Goal: Information Seeking & Learning: Learn about a topic

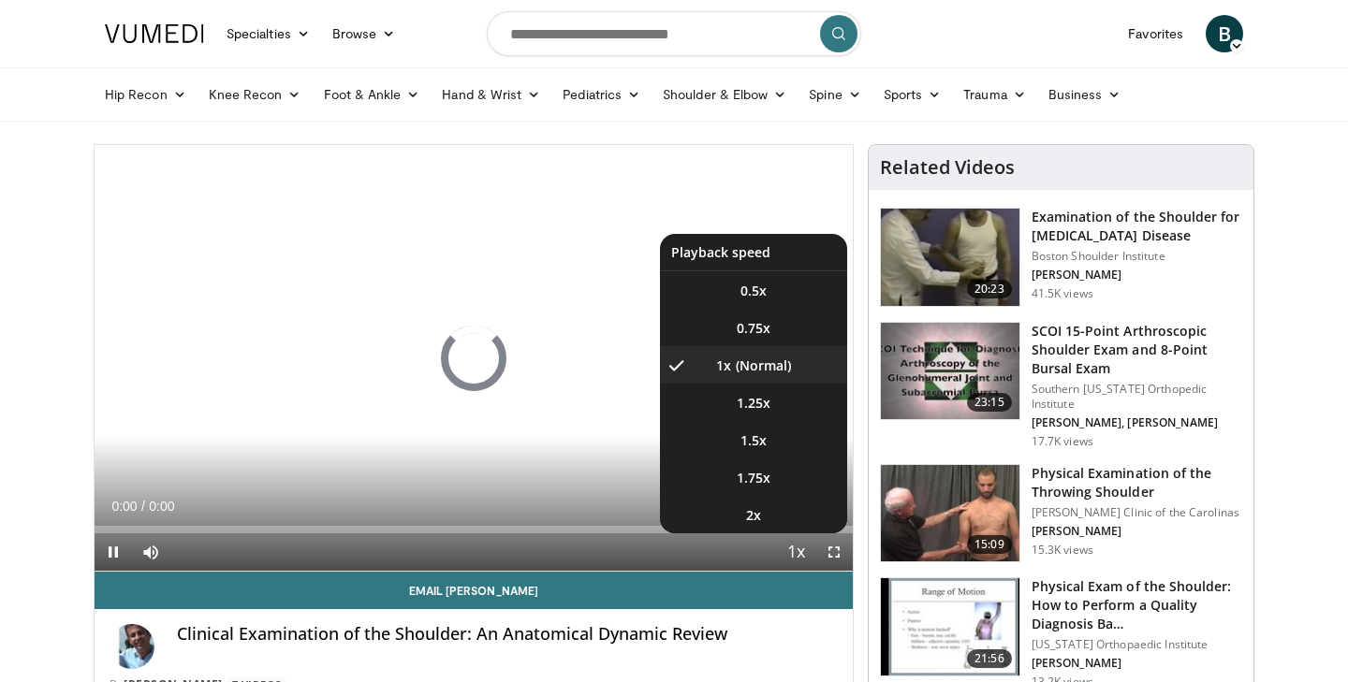
click at [797, 551] on span "Video Player" at bounding box center [796, 552] width 26 height 37
click at [761, 402] on span "1.25x" at bounding box center [754, 403] width 34 height 19
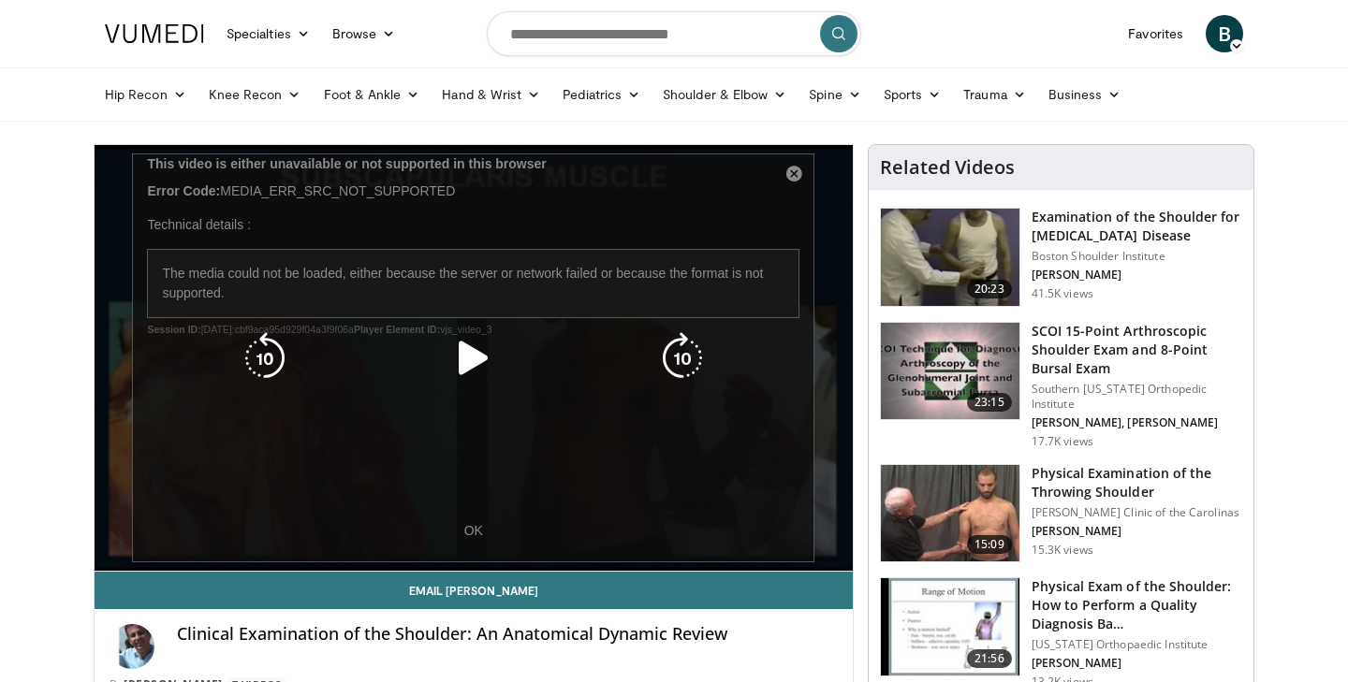
click at [789, 175] on div "10 seconds Tap to unmute" at bounding box center [474, 358] width 758 height 426
click at [476, 359] on icon "Video Player" at bounding box center [473, 358] width 52 height 52
click at [476, 536] on div "10 seconds Tap to unmute" at bounding box center [474, 358] width 758 height 426
click at [472, 513] on div "10 seconds Tap to unmute" at bounding box center [474, 358] width 758 height 426
click at [470, 530] on div "10 seconds Tap to unmute" at bounding box center [474, 358] width 758 height 426
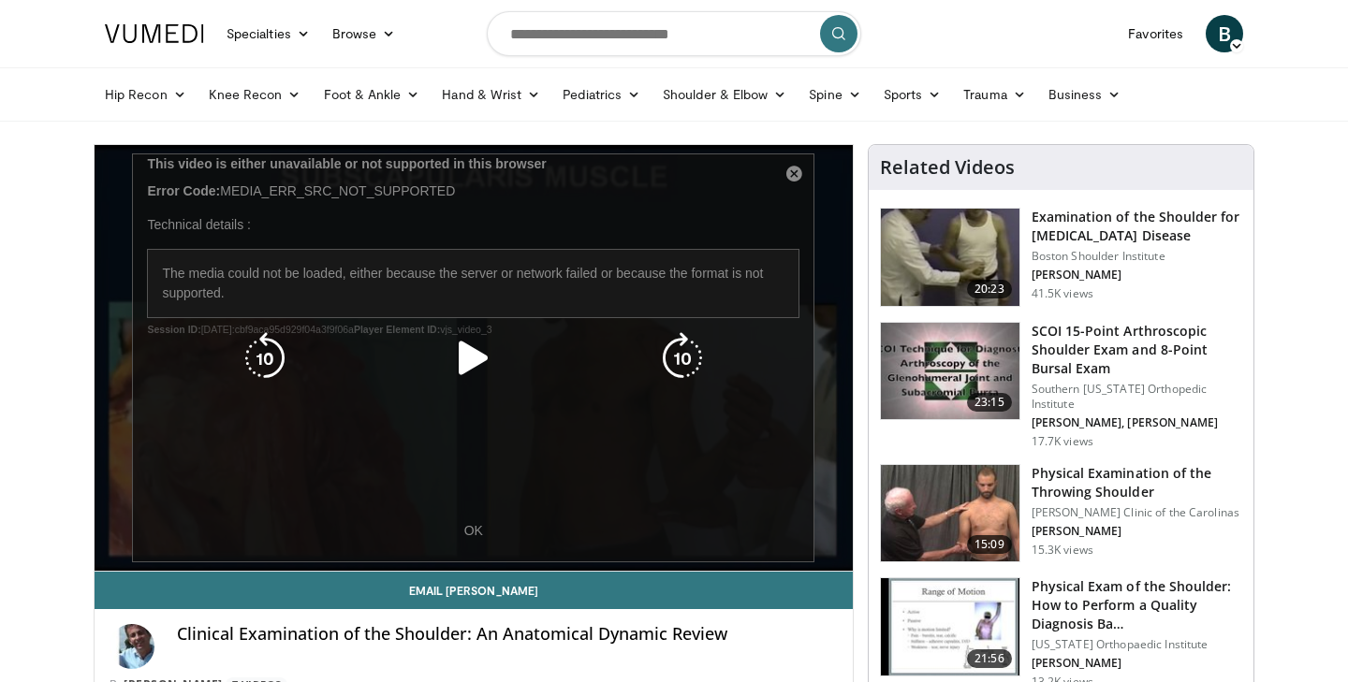
click at [473, 356] on icon "Video Player" at bounding box center [473, 358] width 52 height 52
click at [796, 174] on div "10 seconds Tap to unmute" at bounding box center [474, 358] width 758 height 426
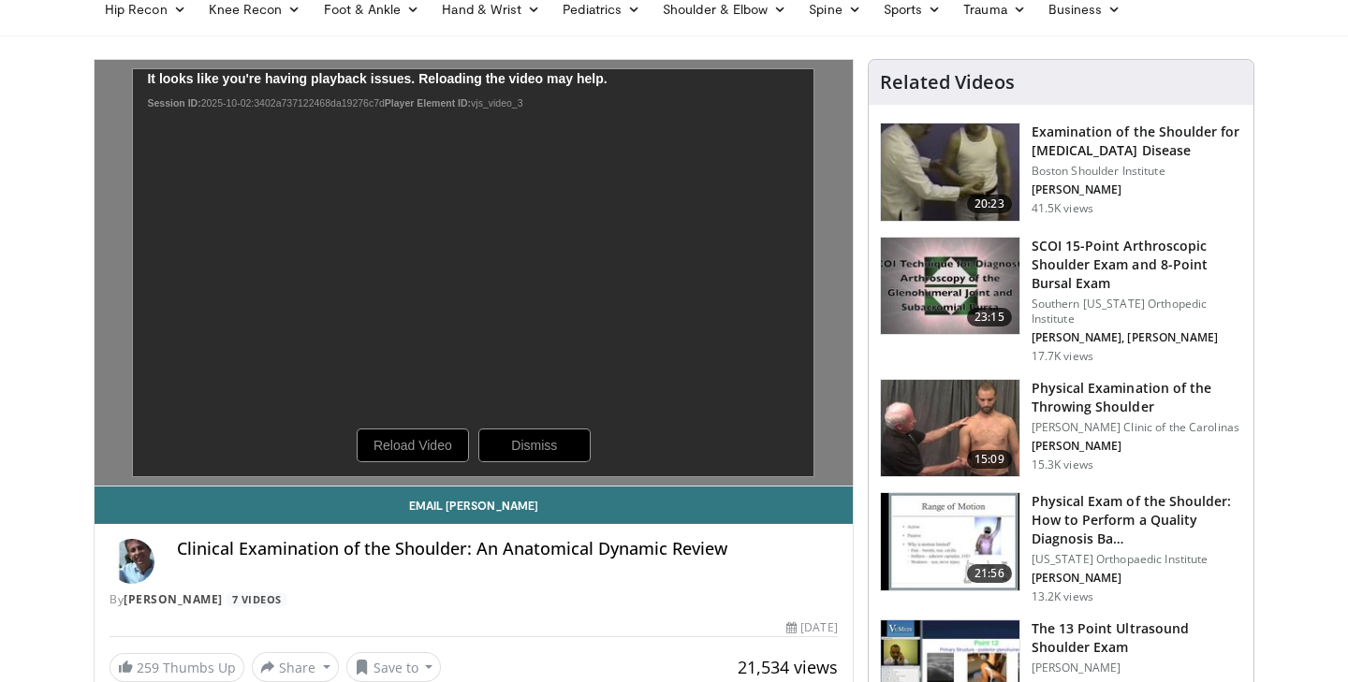
scroll to position [83, 0]
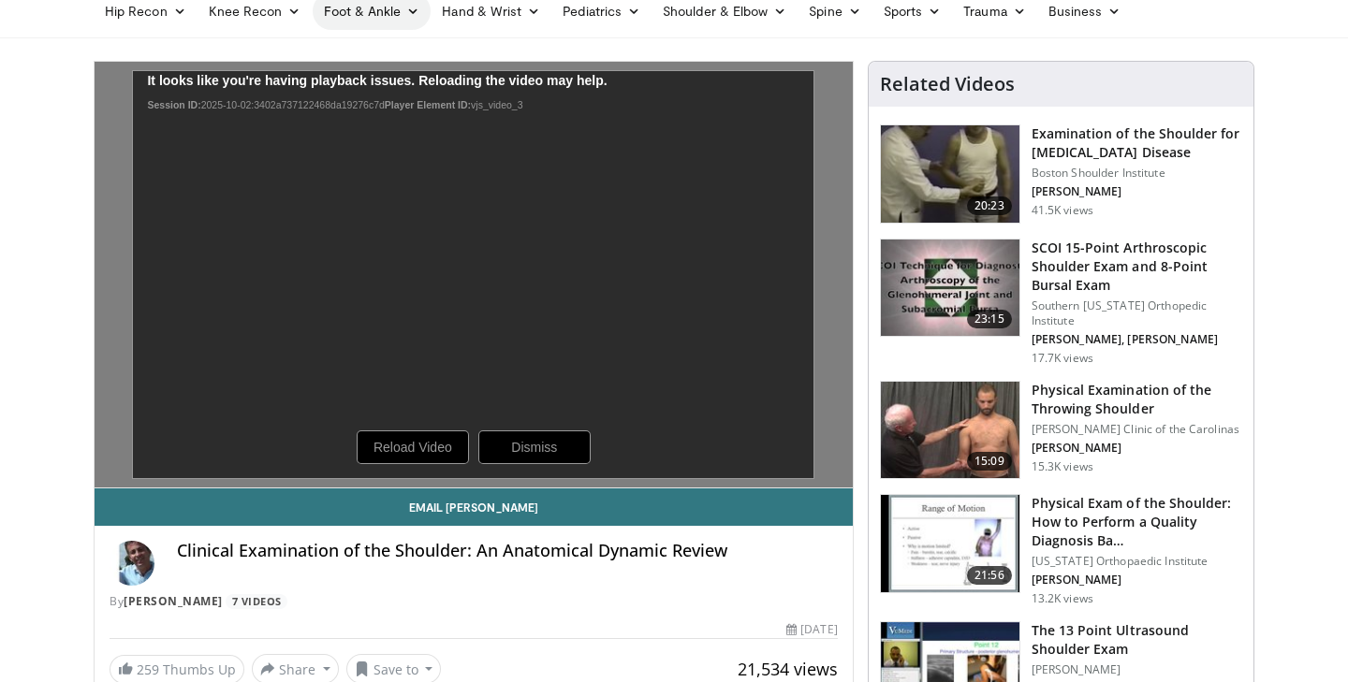
click at [401, 14] on link "Foot & Ankle" at bounding box center [372, 11] width 119 height 37
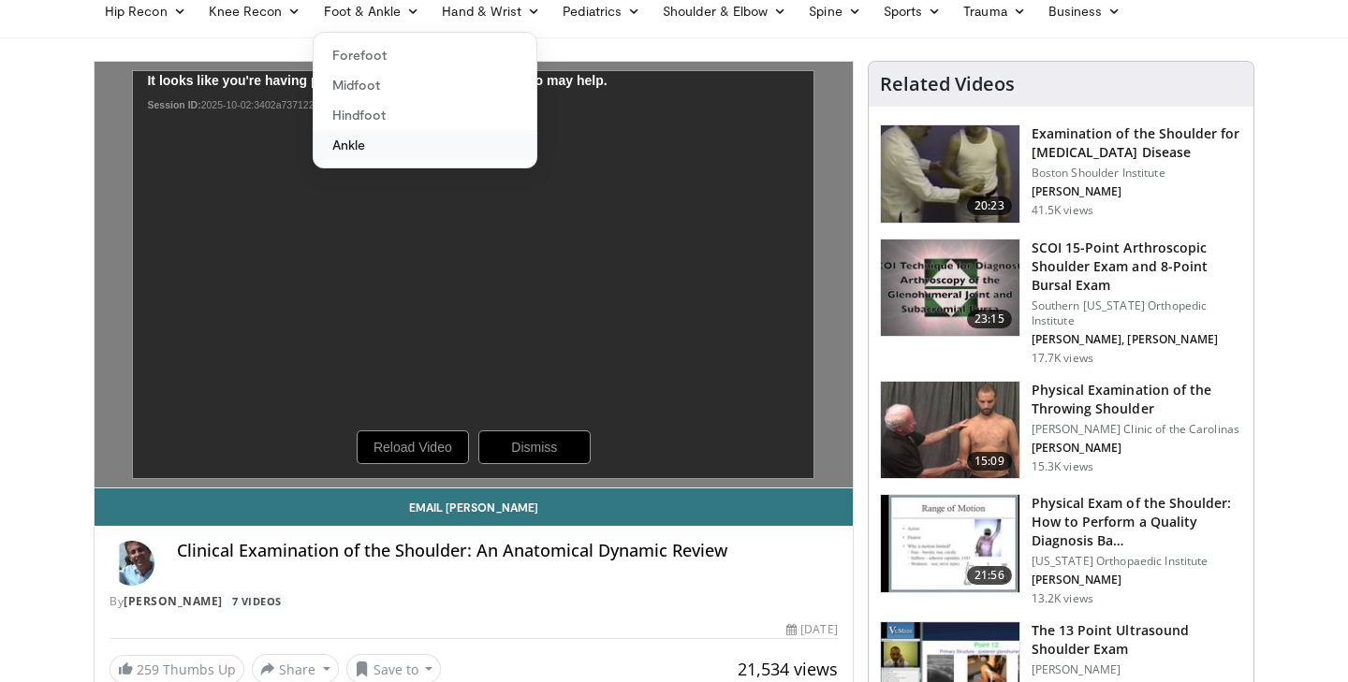
click at [360, 146] on link "Ankle" at bounding box center [425, 145] width 223 height 30
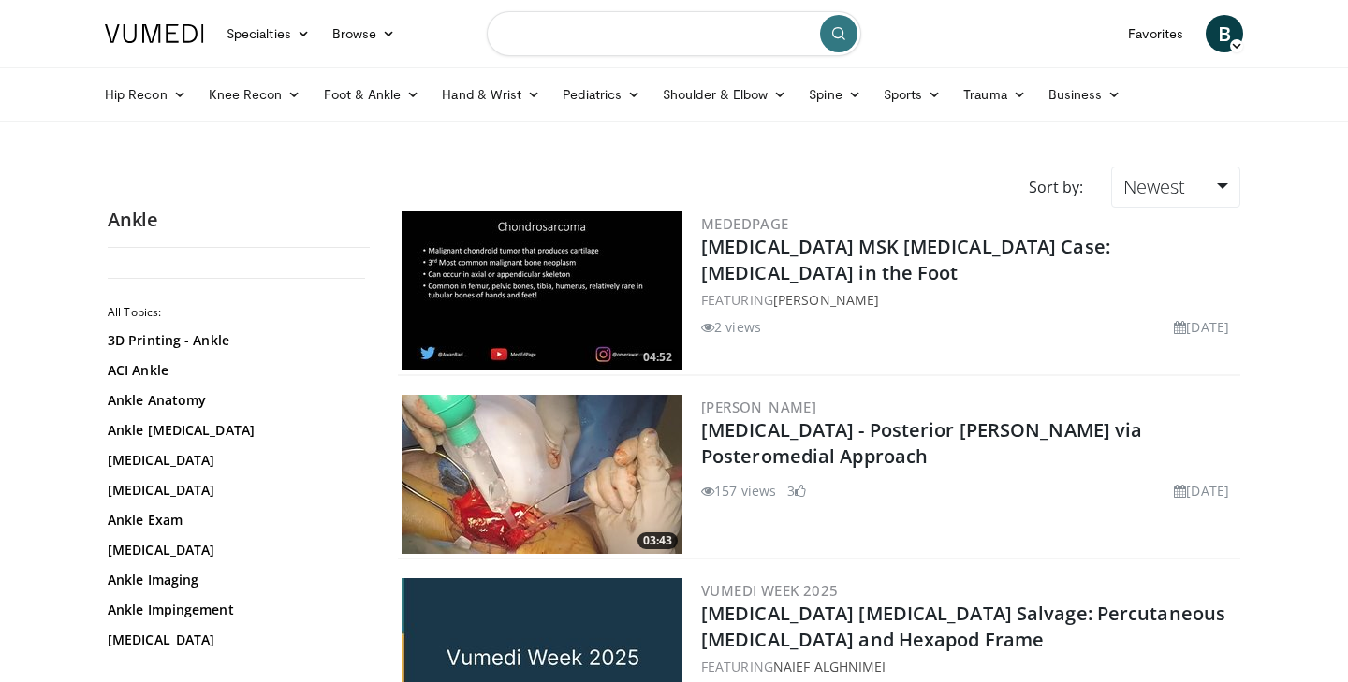
click at [613, 44] on input "Search topics, interventions" at bounding box center [674, 33] width 374 height 45
type input "**********"
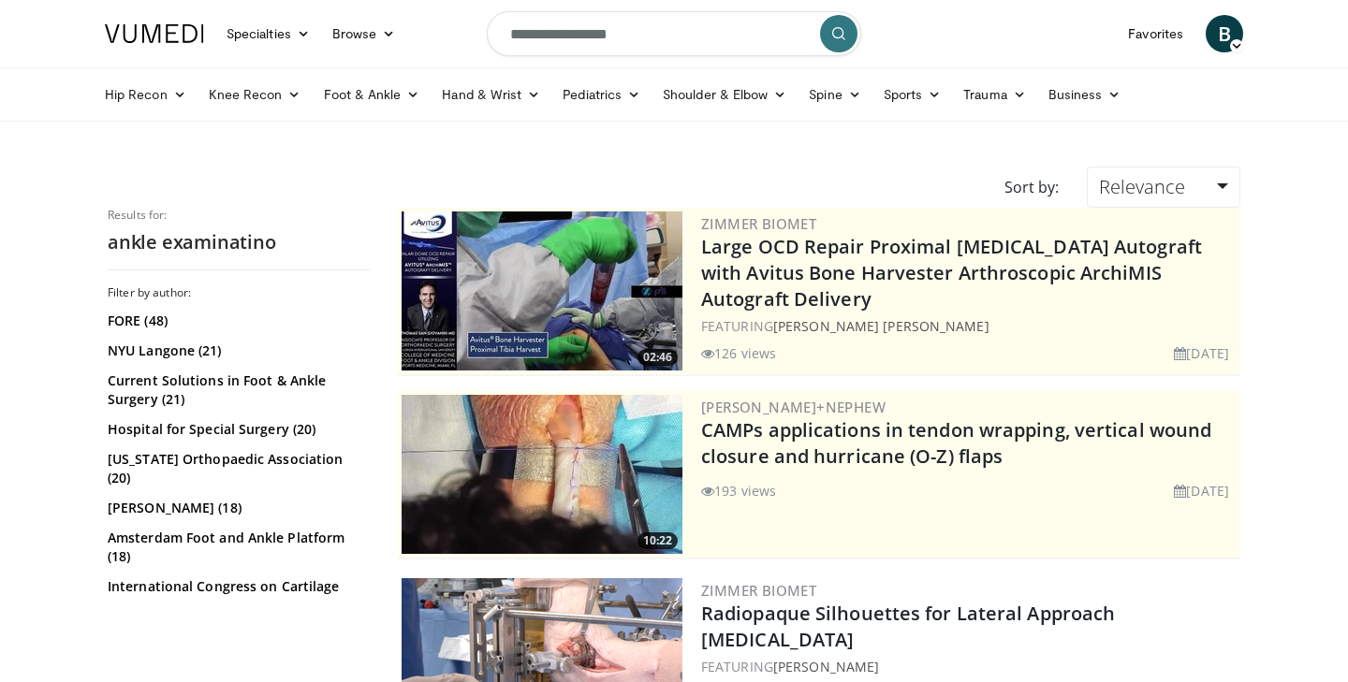
click at [639, 30] on input "**********" at bounding box center [674, 33] width 374 height 45
type input "**********"
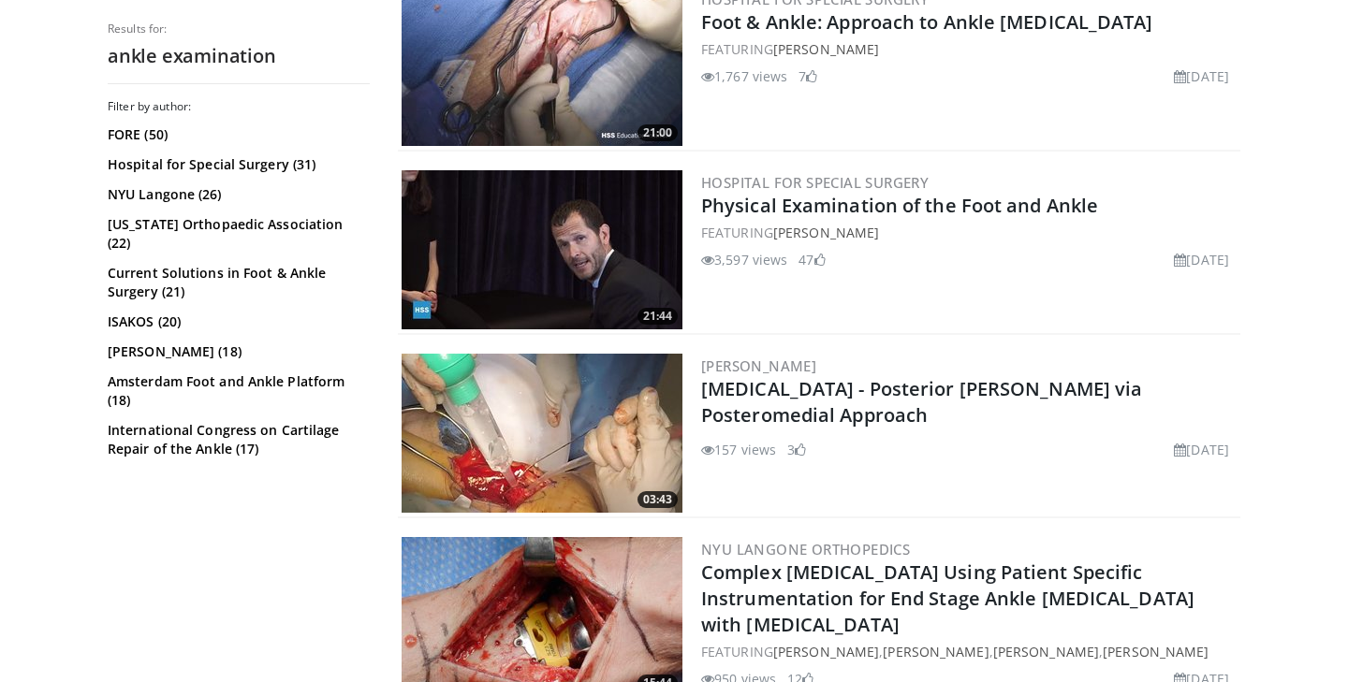
scroll to position [1168, 0]
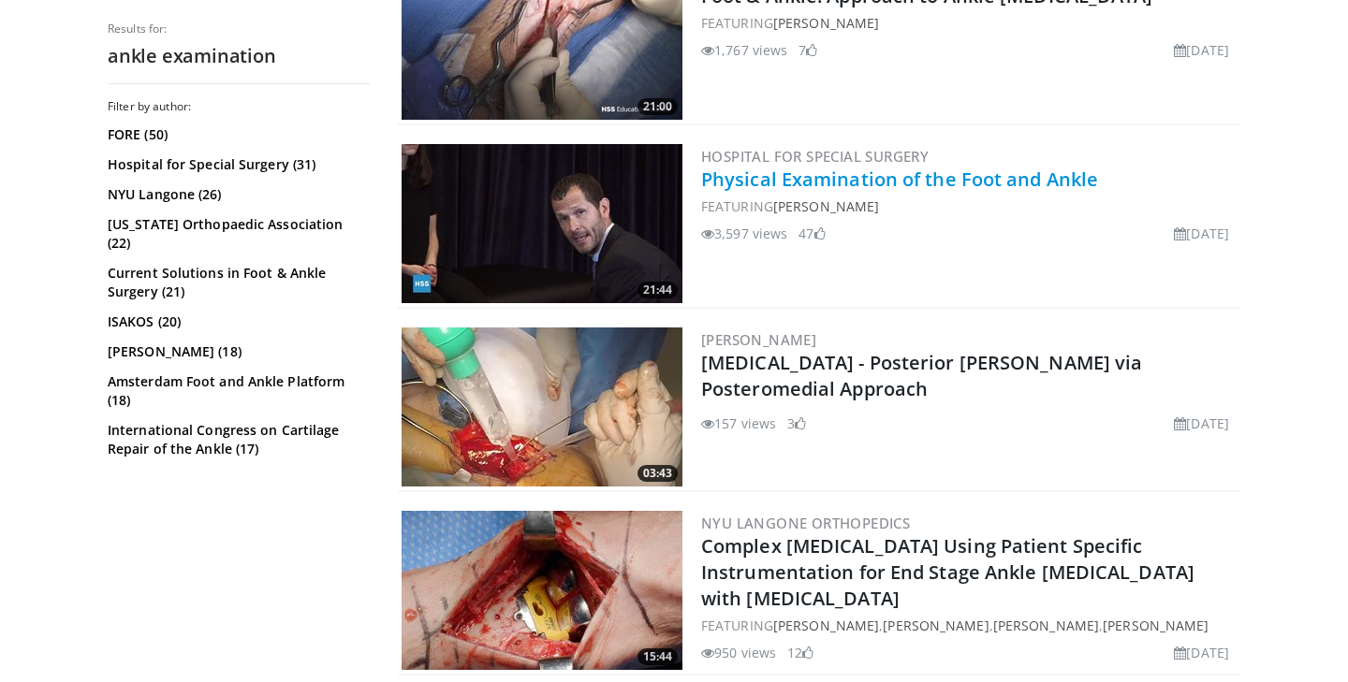
click at [866, 186] on link "Physical Examination of the Foot and Ankle" at bounding box center [899, 179] width 397 height 25
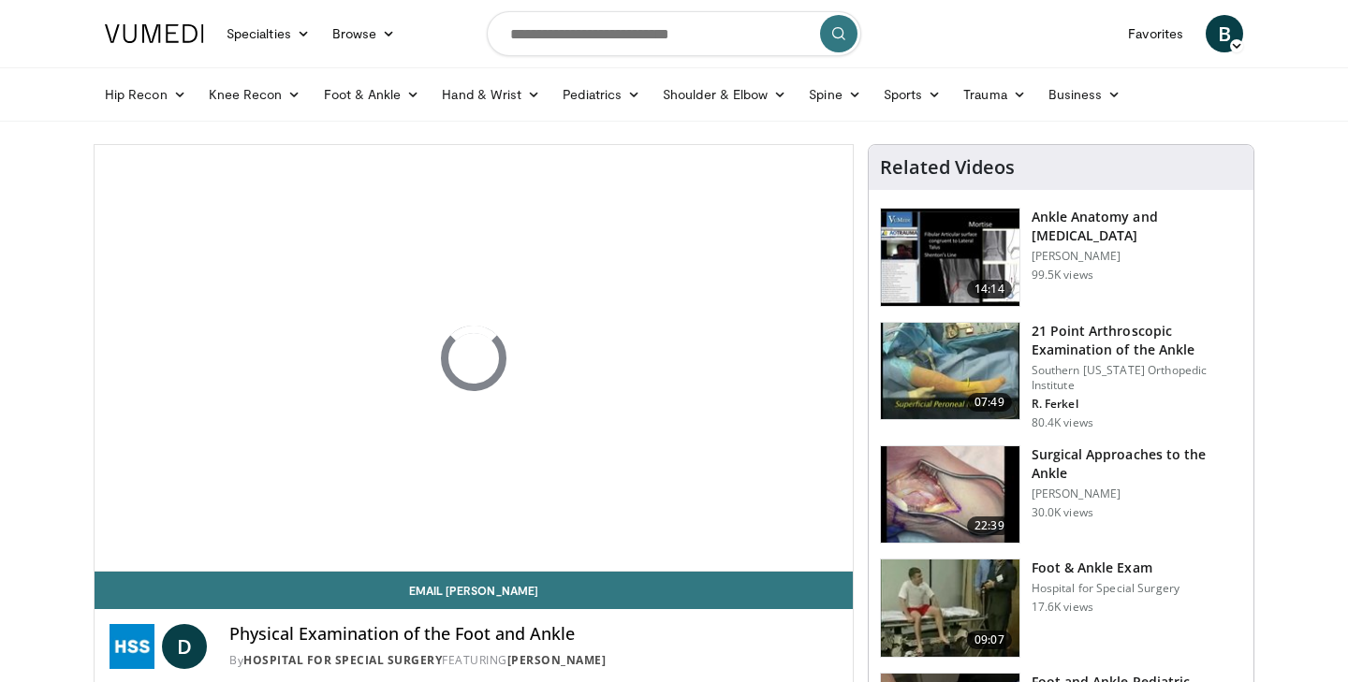
click at [634, 425] on div "10 seconds Tap to unmute" at bounding box center [474, 358] width 758 height 426
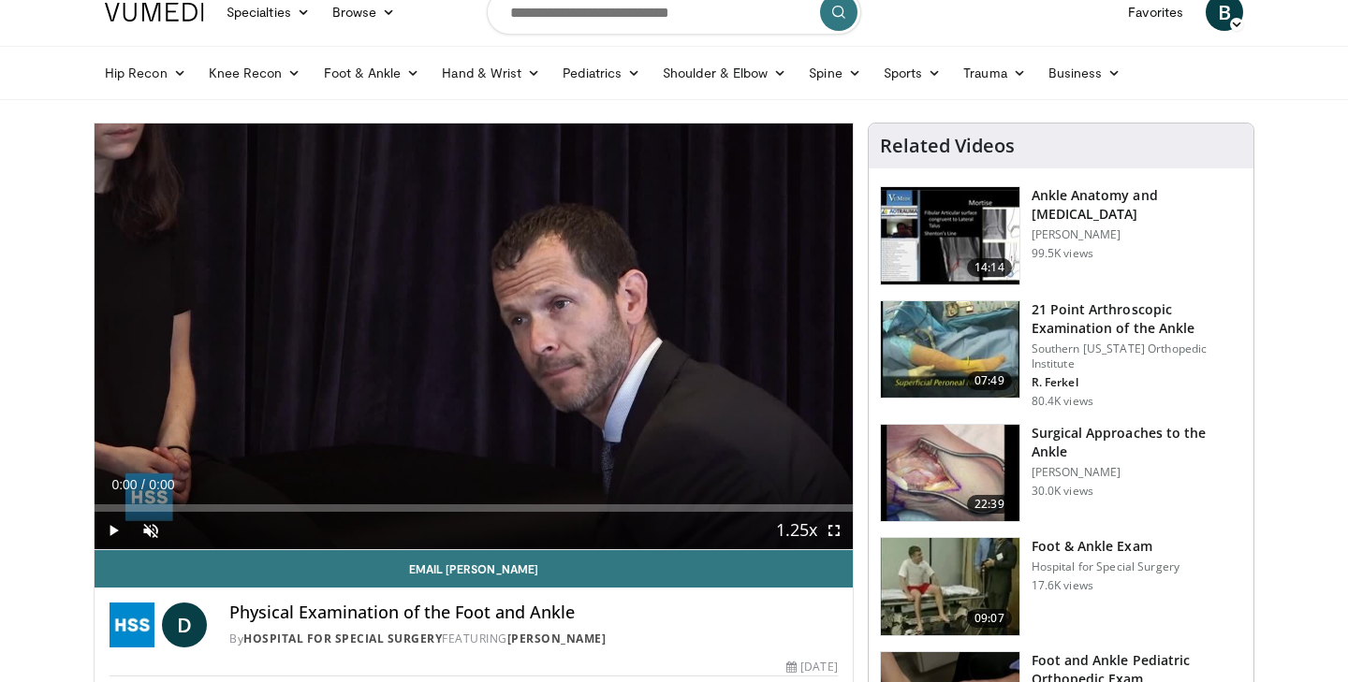
scroll to position [26, 0]
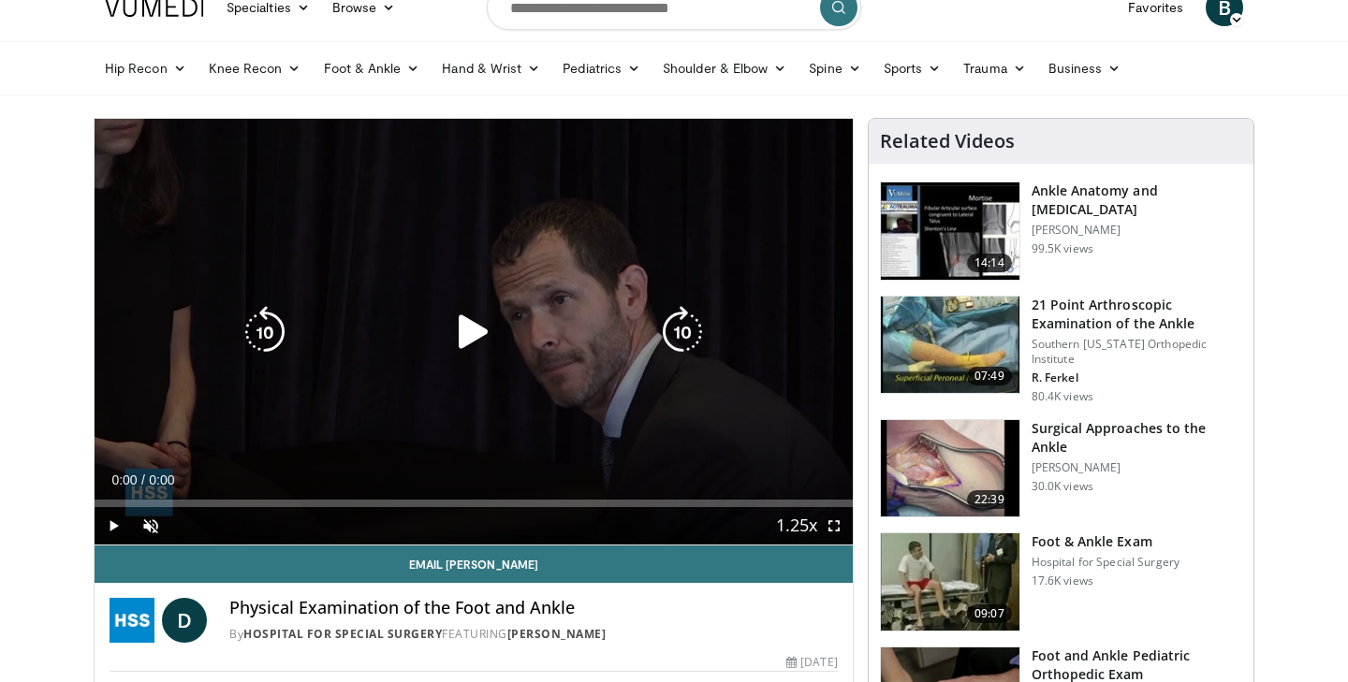
click at [496, 397] on div "10 seconds Tap to unmute" at bounding box center [474, 332] width 758 height 426
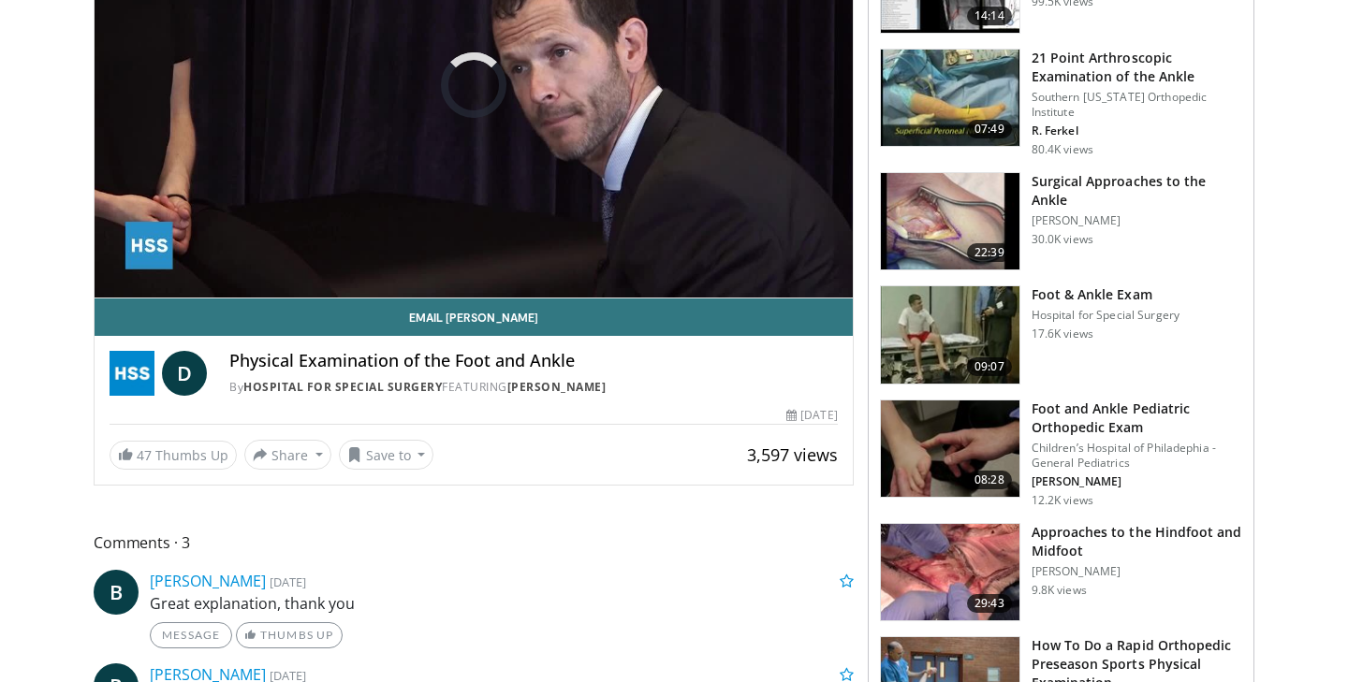
scroll to position [0, 0]
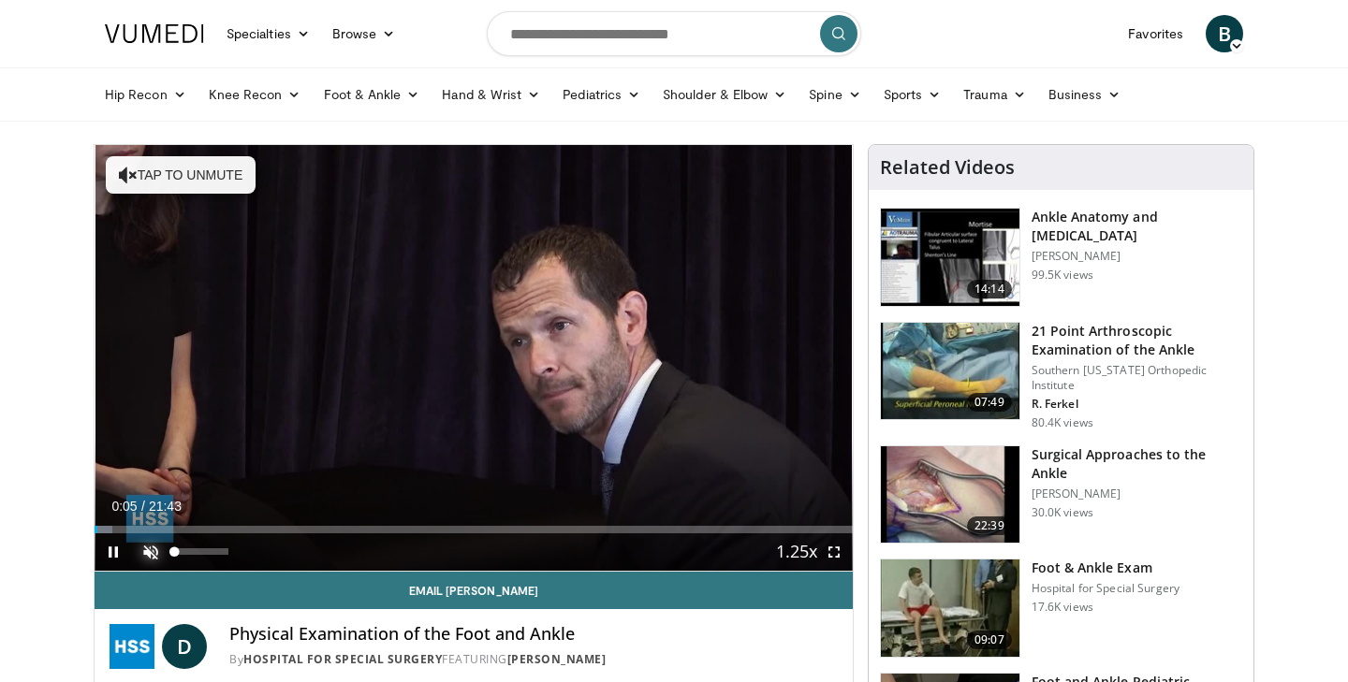
click at [155, 556] on span "Video Player" at bounding box center [150, 552] width 37 height 37
click at [832, 554] on span "Video Player" at bounding box center [833, 552] width 37 height 37
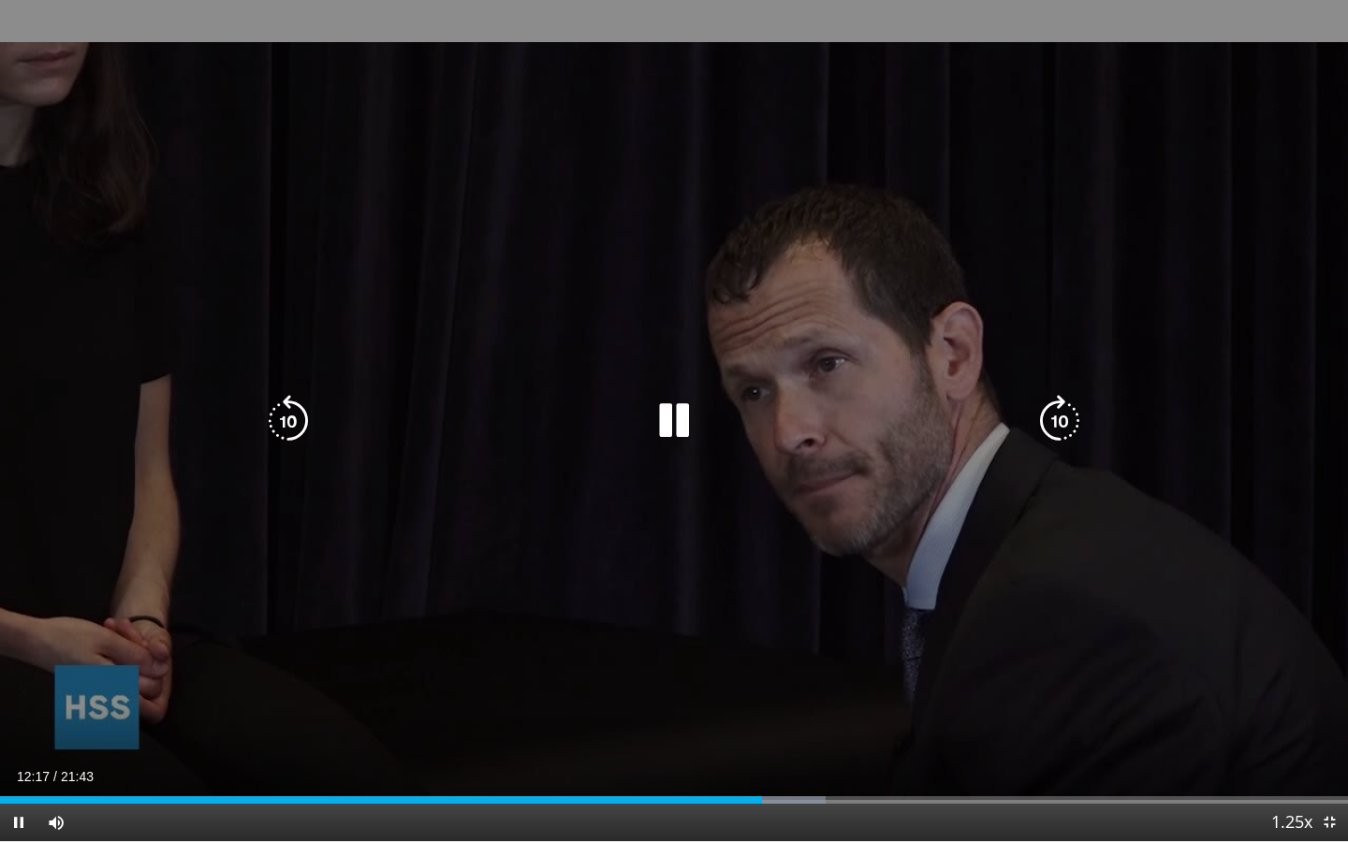
click at [679, 423] on icon "Video Player" at bounding box center [674, 421] width 52 height 52
click at [672, 423] on icon "Video Player" at bounding box center [674, 421] width 52 height 52
click at [290, 425] on icon "Video Player" at bounding box center [288, 421] width 52 height 52
click at [289, 425] on icon "Video Player" at bounding box center [288, 421] width 52 height 52
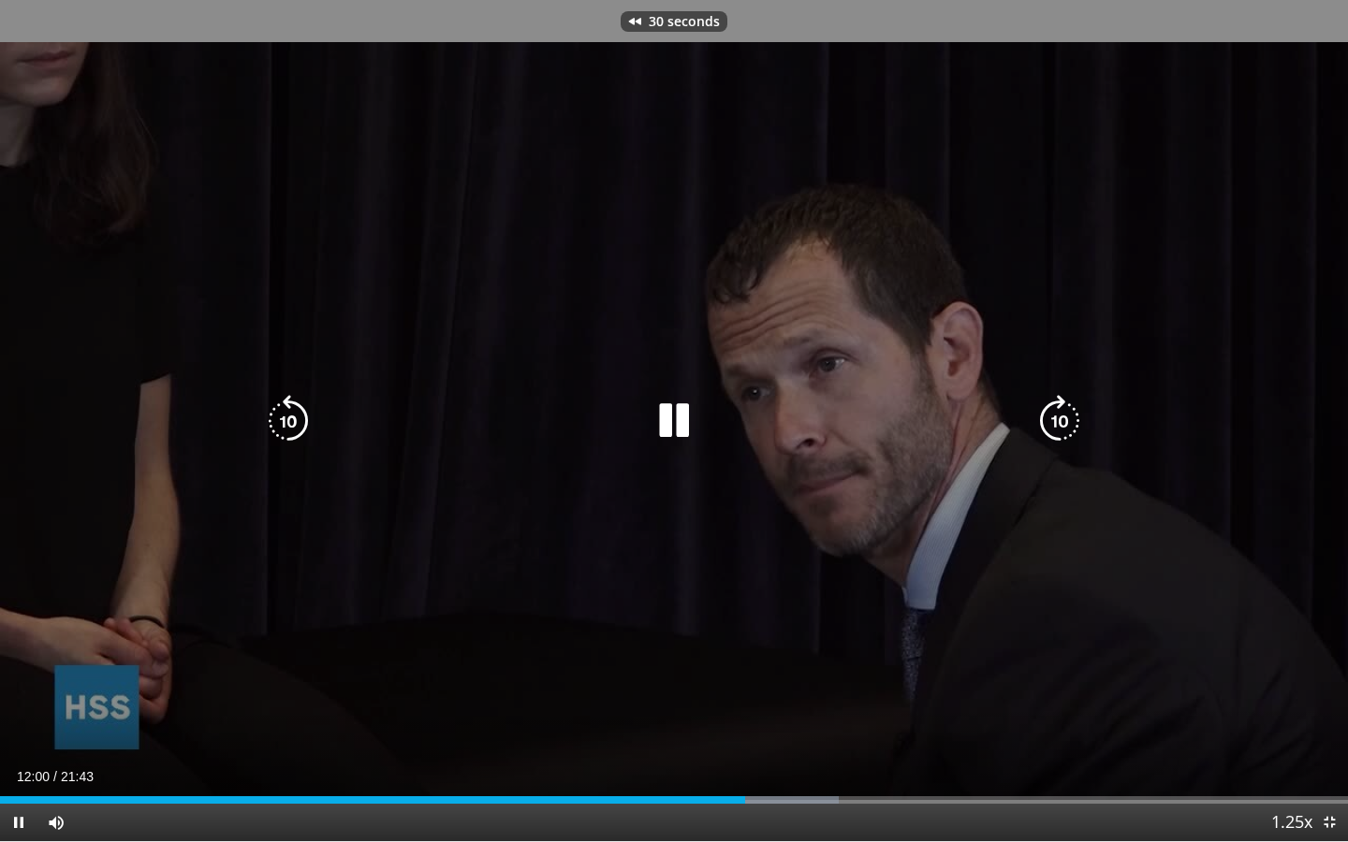
click at [289, 425] on icon "Video Player" at bounding box center [288, 421] width 52 height 52
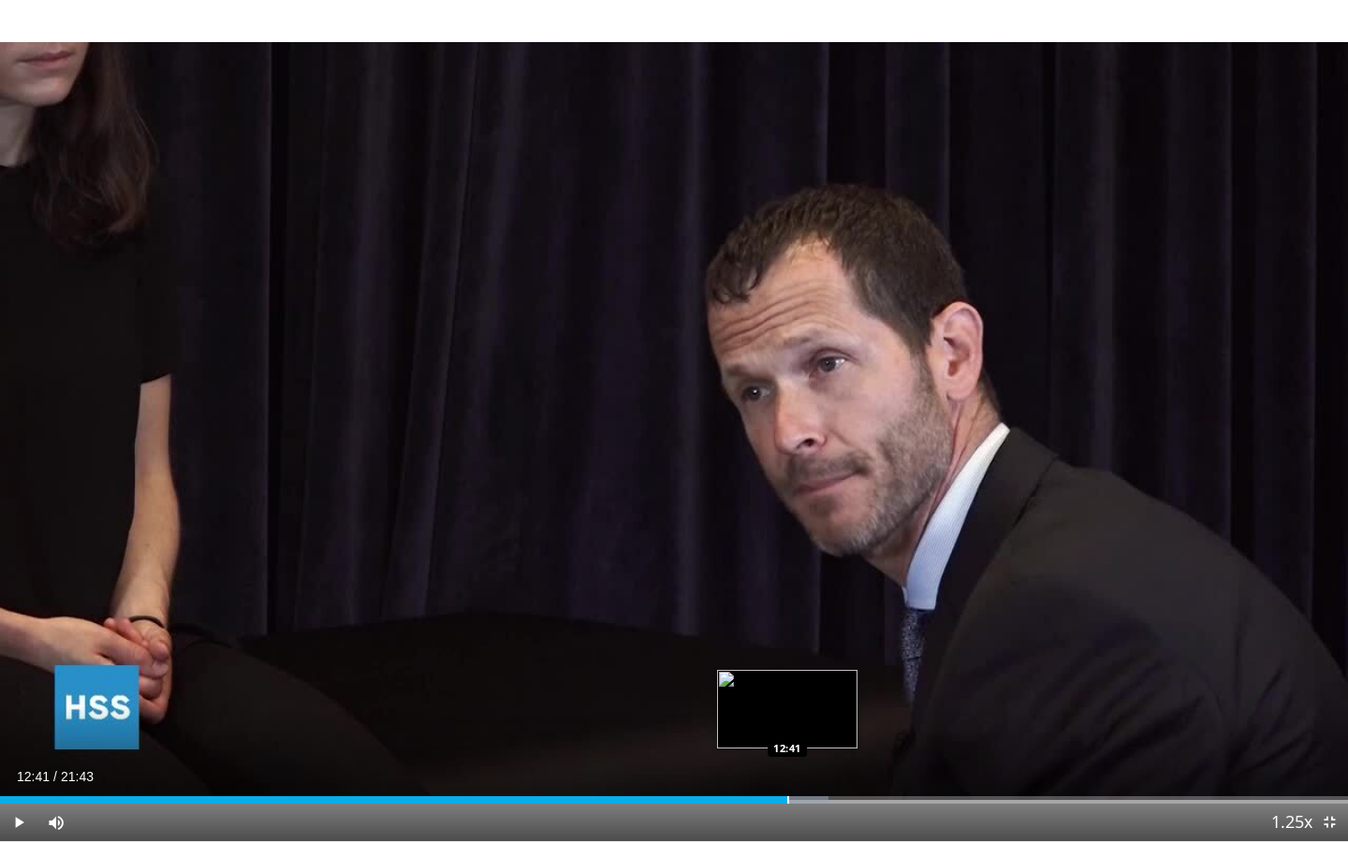
click at [787, 681] on div "Progress Bar" at bounding box center [788, 800] width 2 height 7
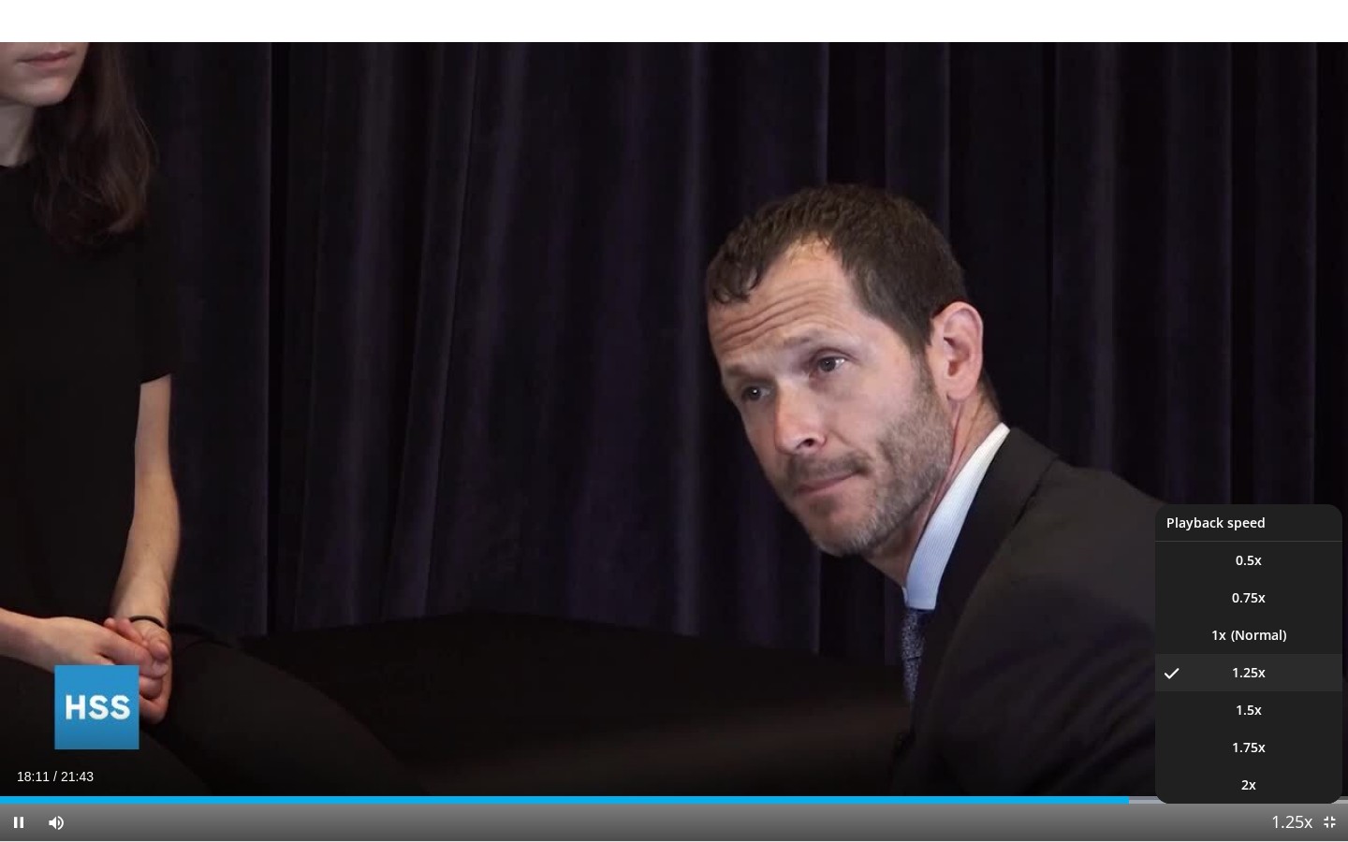
click at [1282, 681] on span "Video Player" at bounding box center [1292, 823] width 26 height 37
click at [1277, 637] on li "1x" at bounding box center [1248, 635] width 187 height 37
click at [1258, 673] on span "1.25x" at bounding box center [1249, 673] width 34 height 19
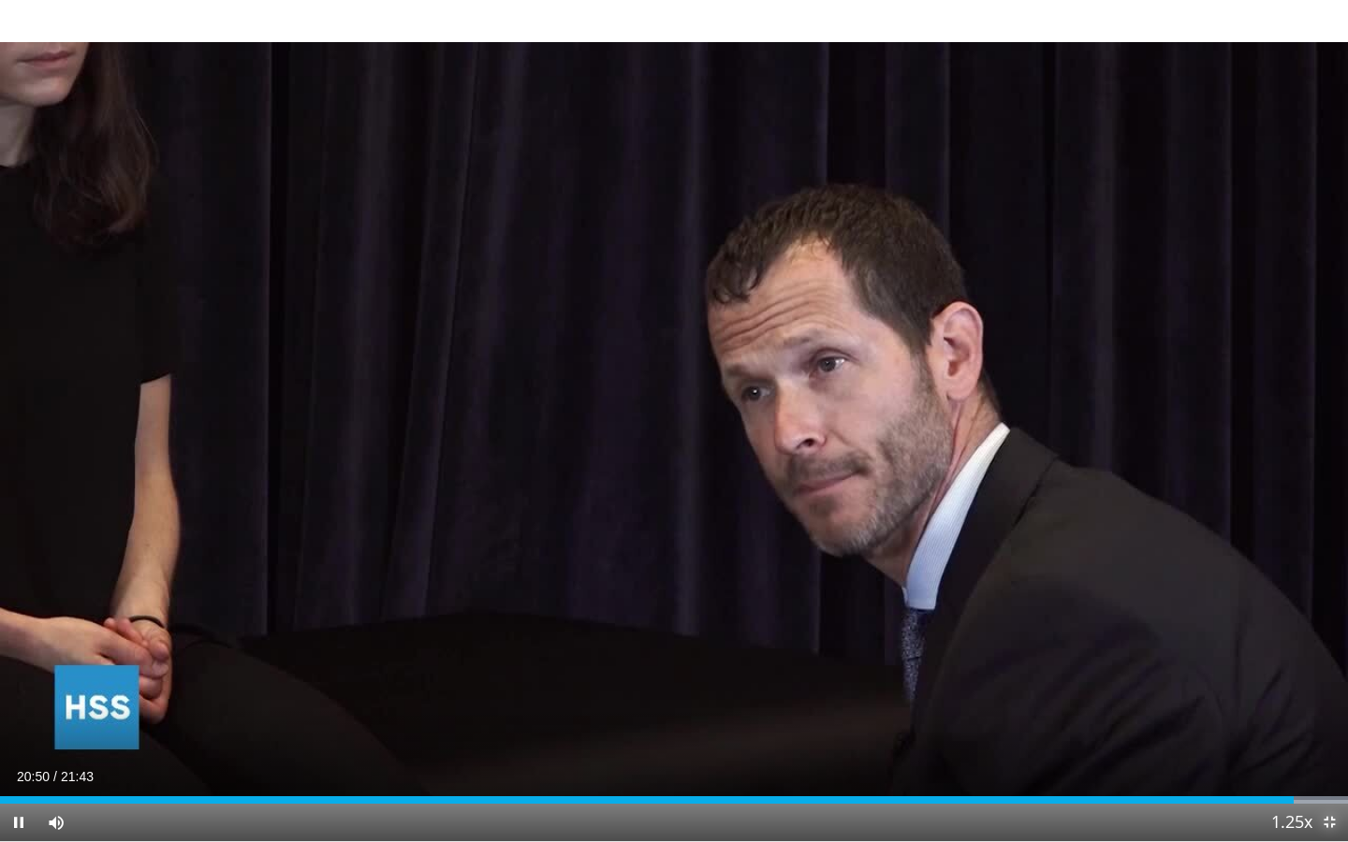
click at [1326, 681] on span "Video Player" at bounding box center [1328, 822] width 37 height 37
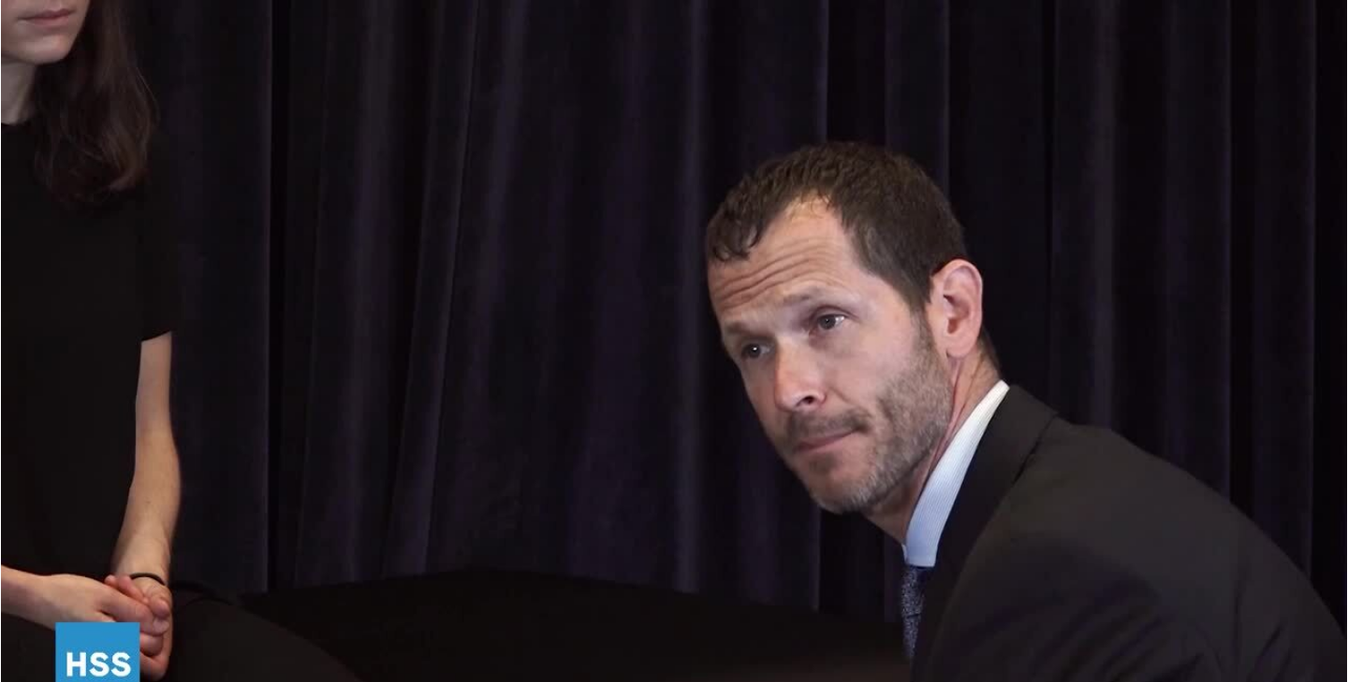
scroll to position [151, 0]
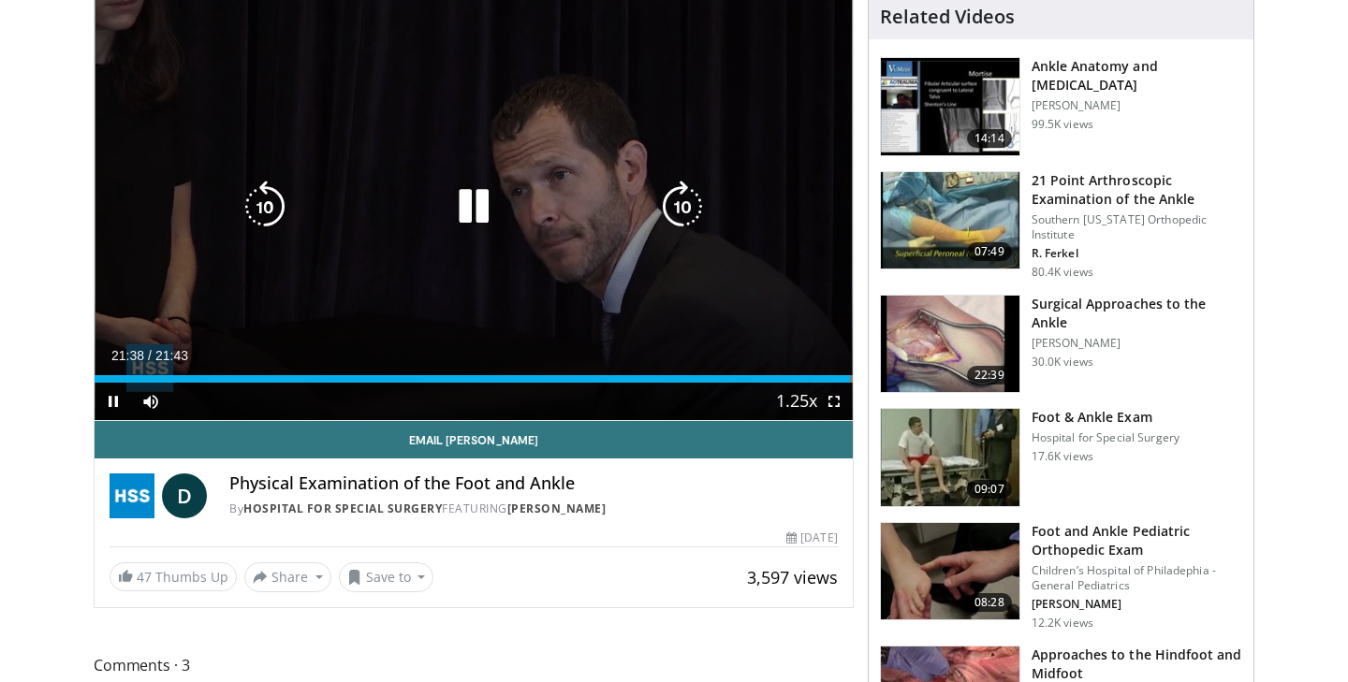
click at [460, 232] on icon "Video Player" at bounding box center [473, 207] width 52 height 52
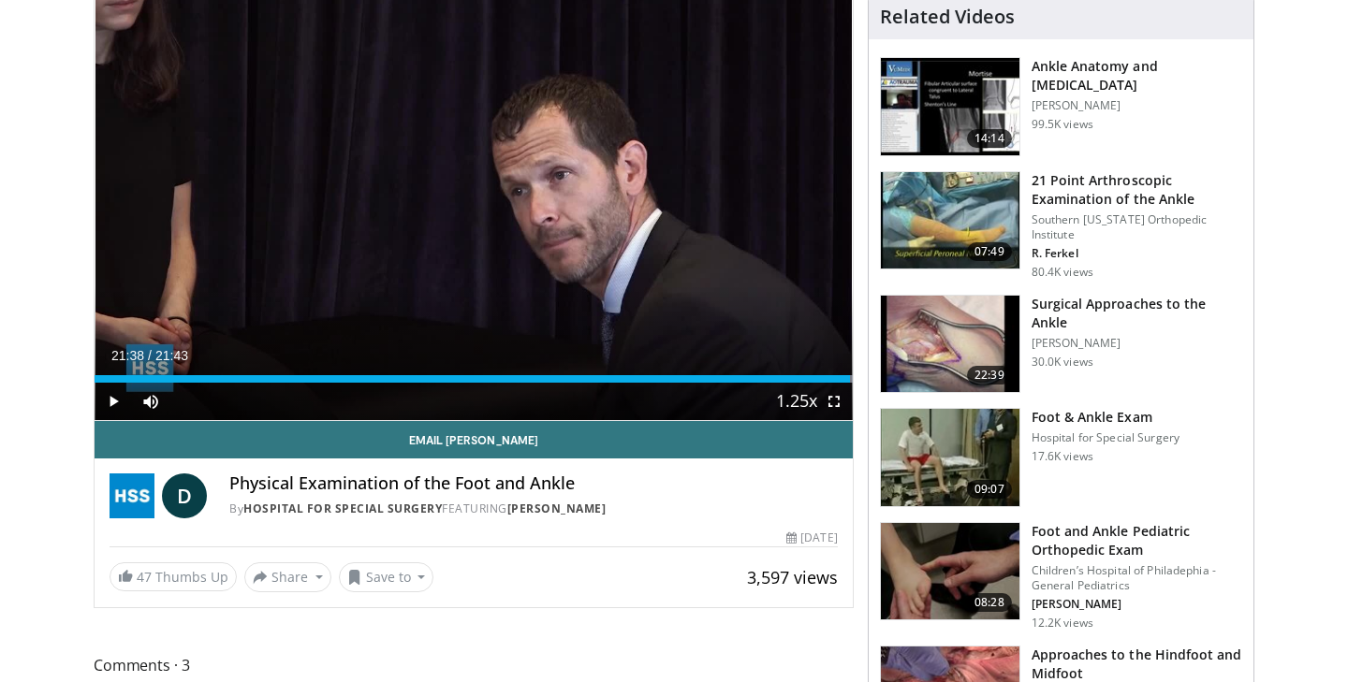
click at [1104, 419] on h3 "Foot & Ankle Exam" at bounding box center [1106, 417] width 148 height 19
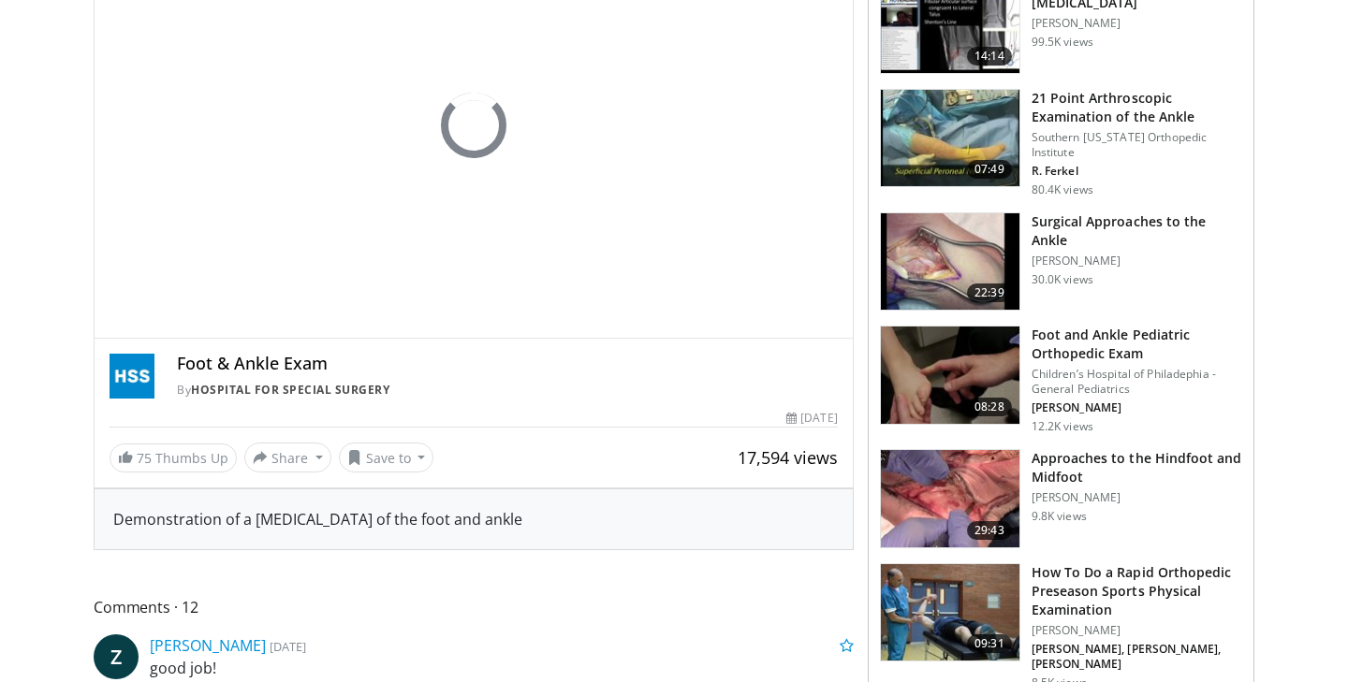
scroll to position [179, 0]
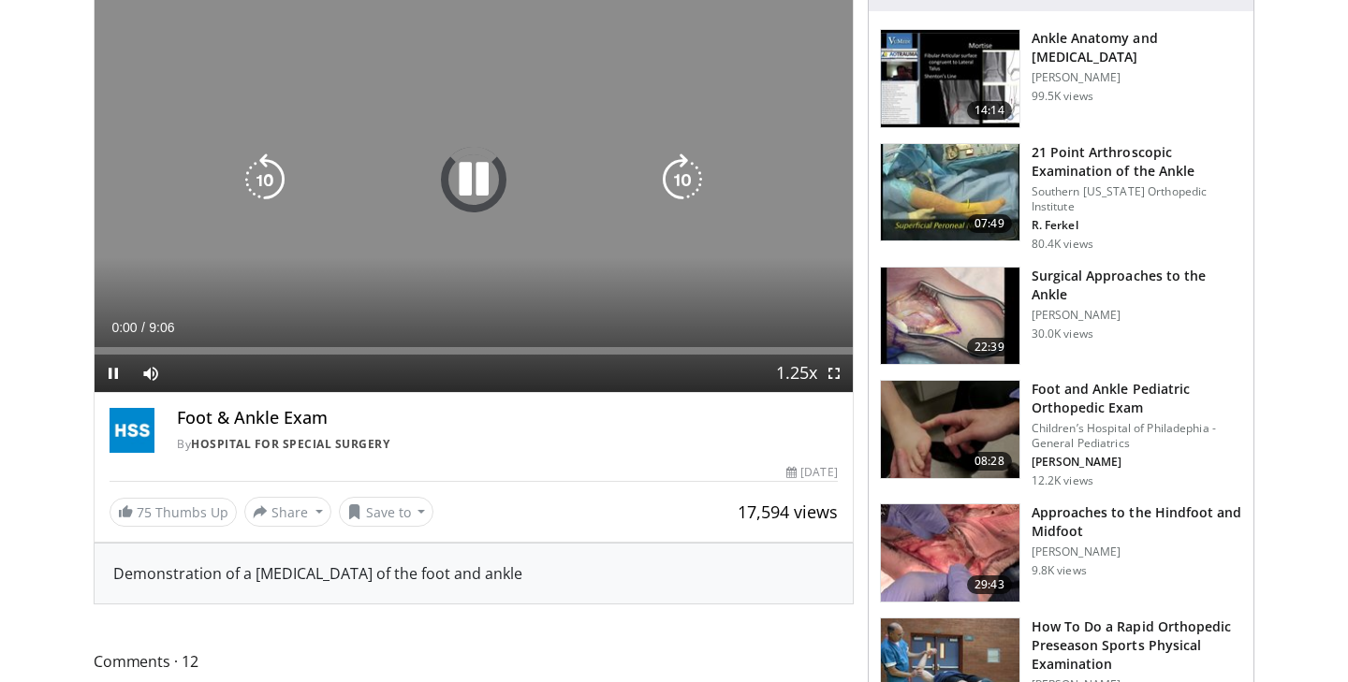
click at [543, 260] on div "10 seconds Tap to unmute" at bounding box center [474, 179] width 758 height 426
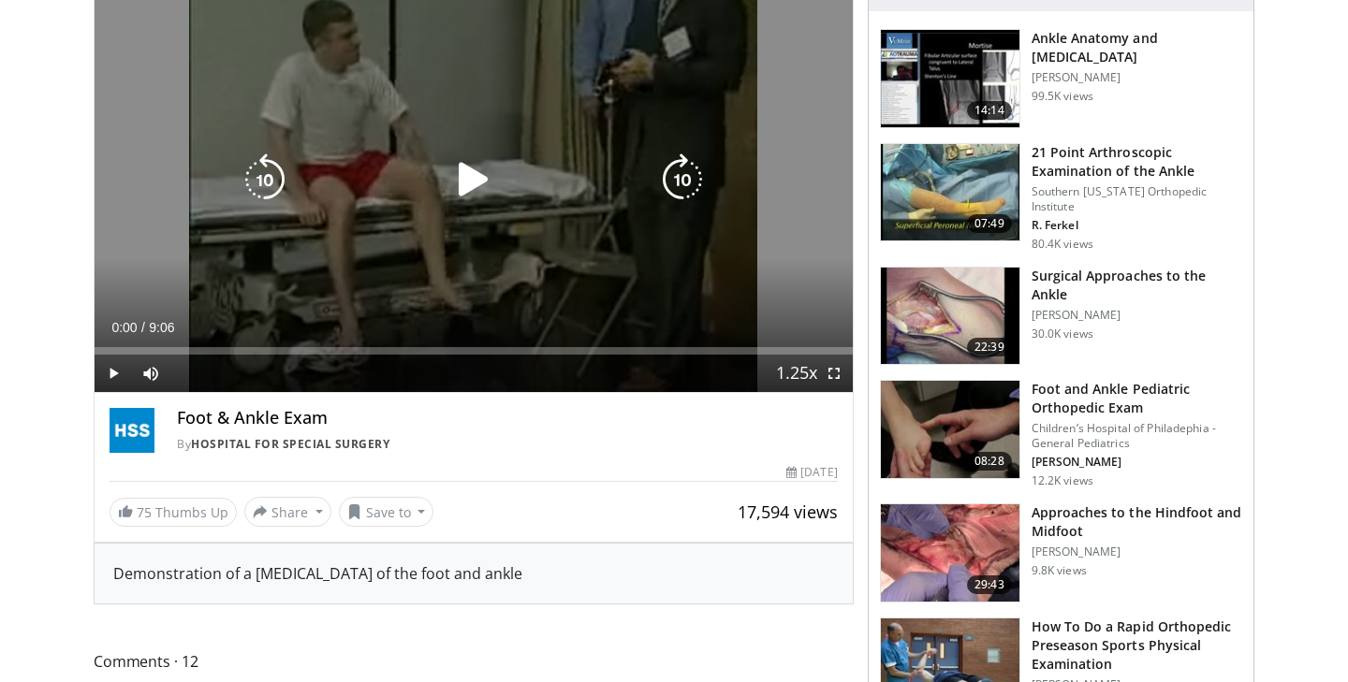
click at [543, 260] on div "10 seconds Tap to unmute" at bounding box center [474, 179] width 758 height 426
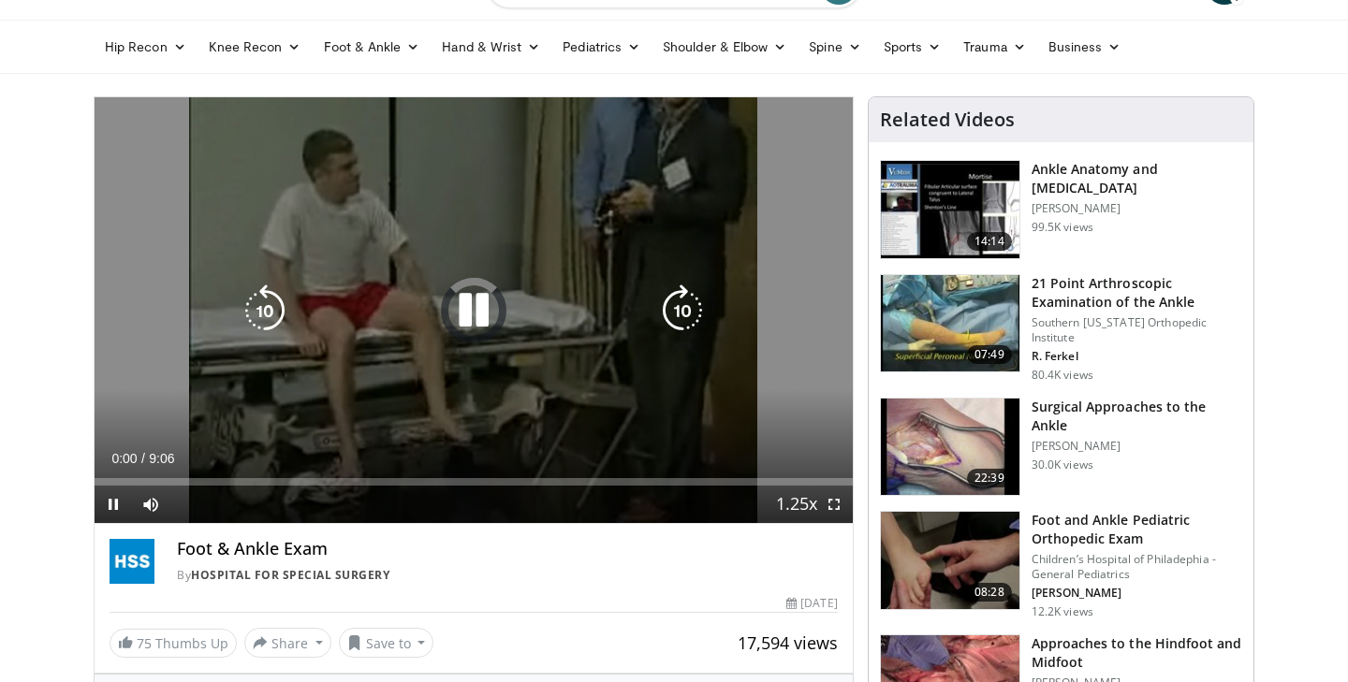
scroll to position [41, 0]
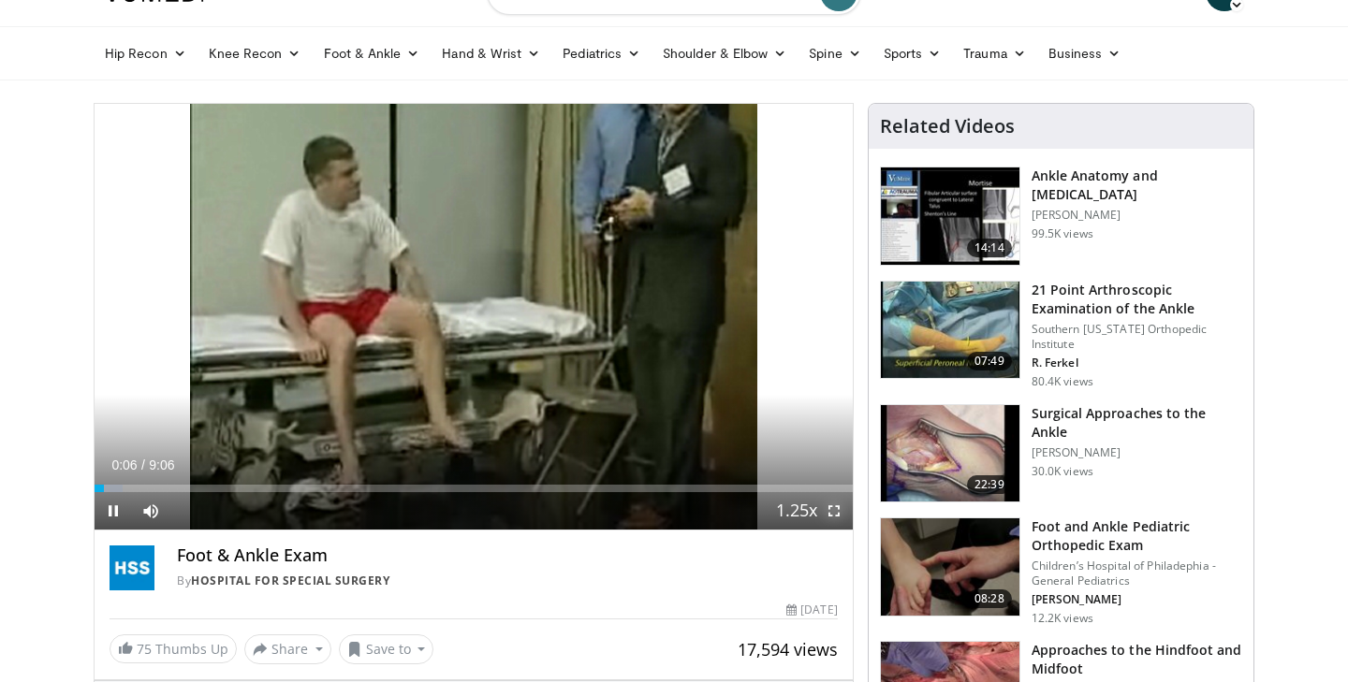
click at [835, 497] on span "Video Player" at bounding box center [833, 510] width 37 height 37
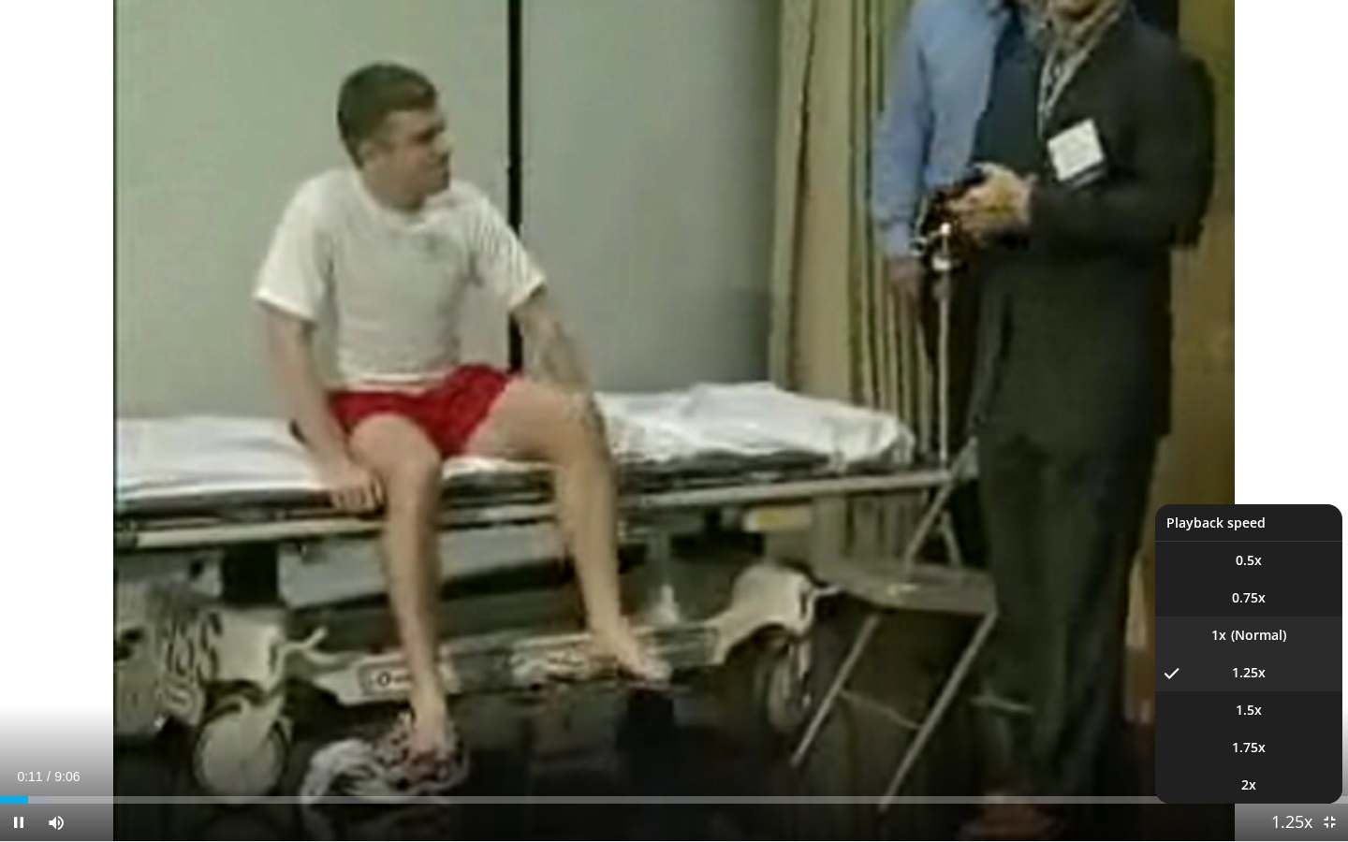
click at [1264, 633] on li "1x" at bounding box center [1248, 635] width 187 height 37
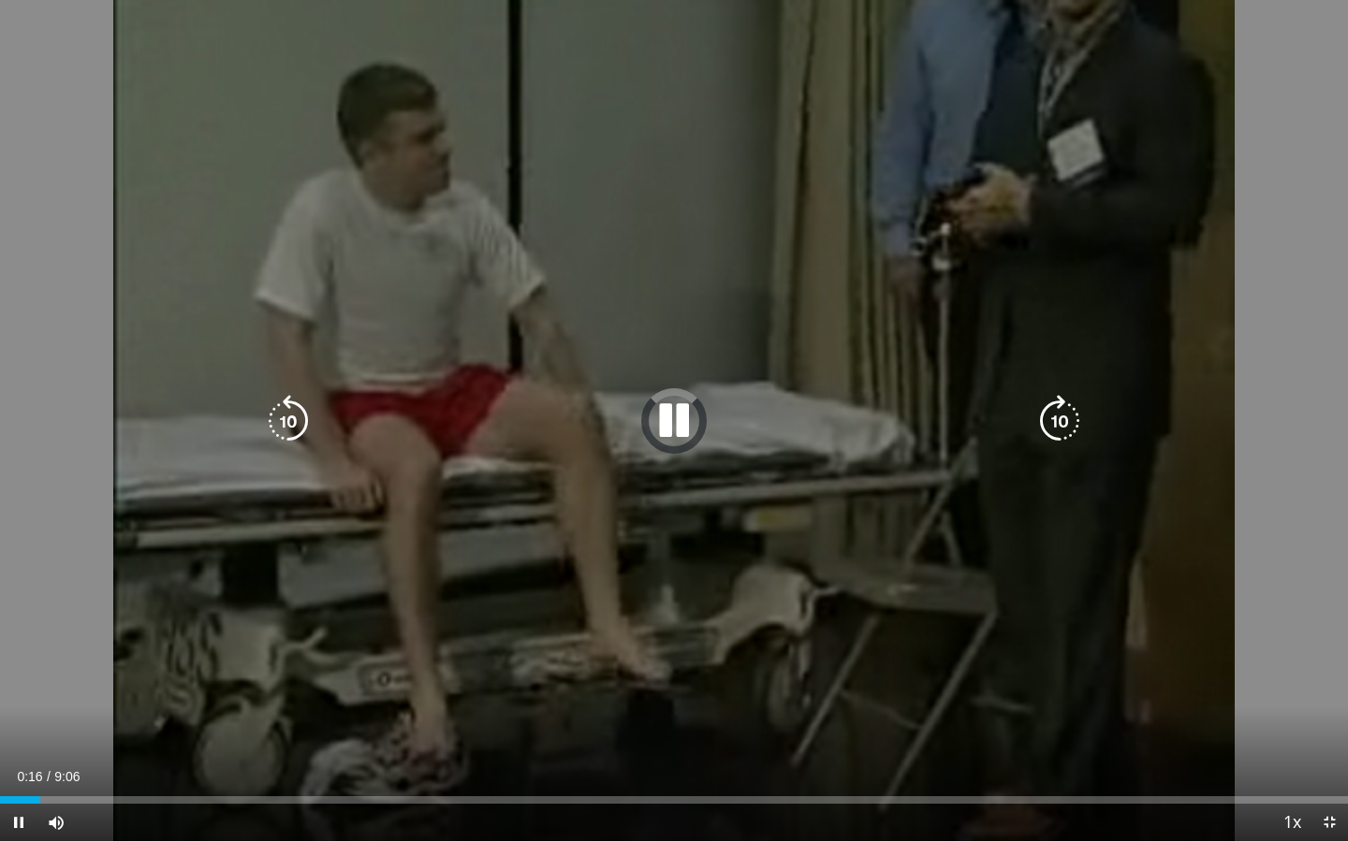
click at [853, 513] on div "10 seconds Tap to unmute" at bounding box center [674, 420] width 1348 height 841
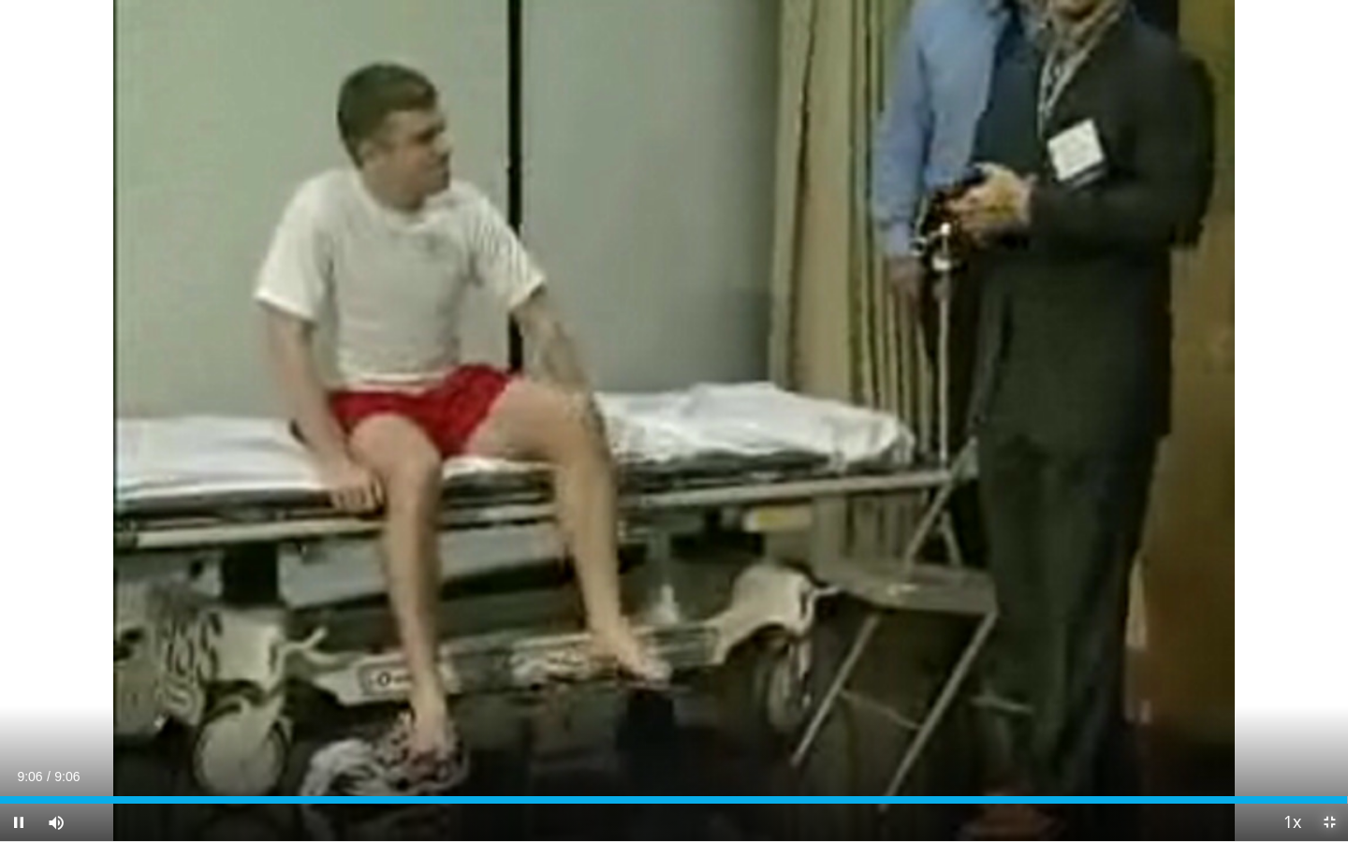
click at [1339, 681] on span "Video Player" at bounding box center [1328, 822] width 37 height 37
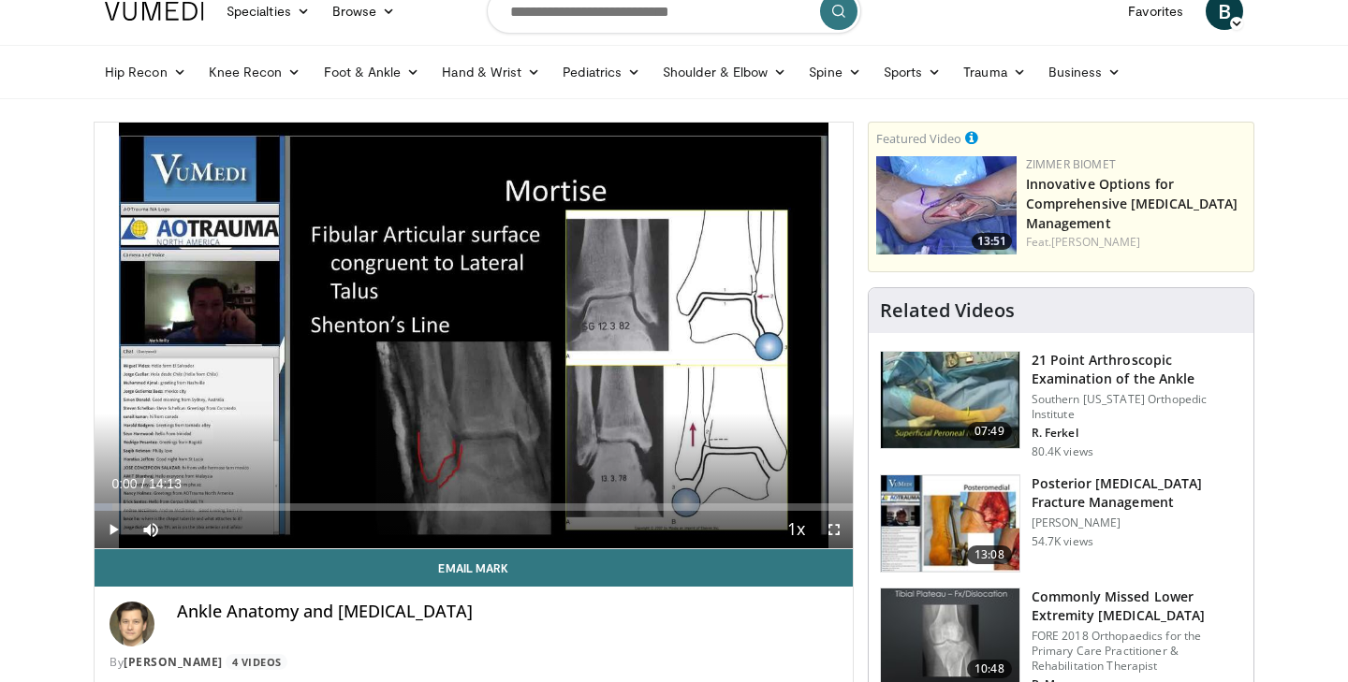
scroll to position [2, 0]
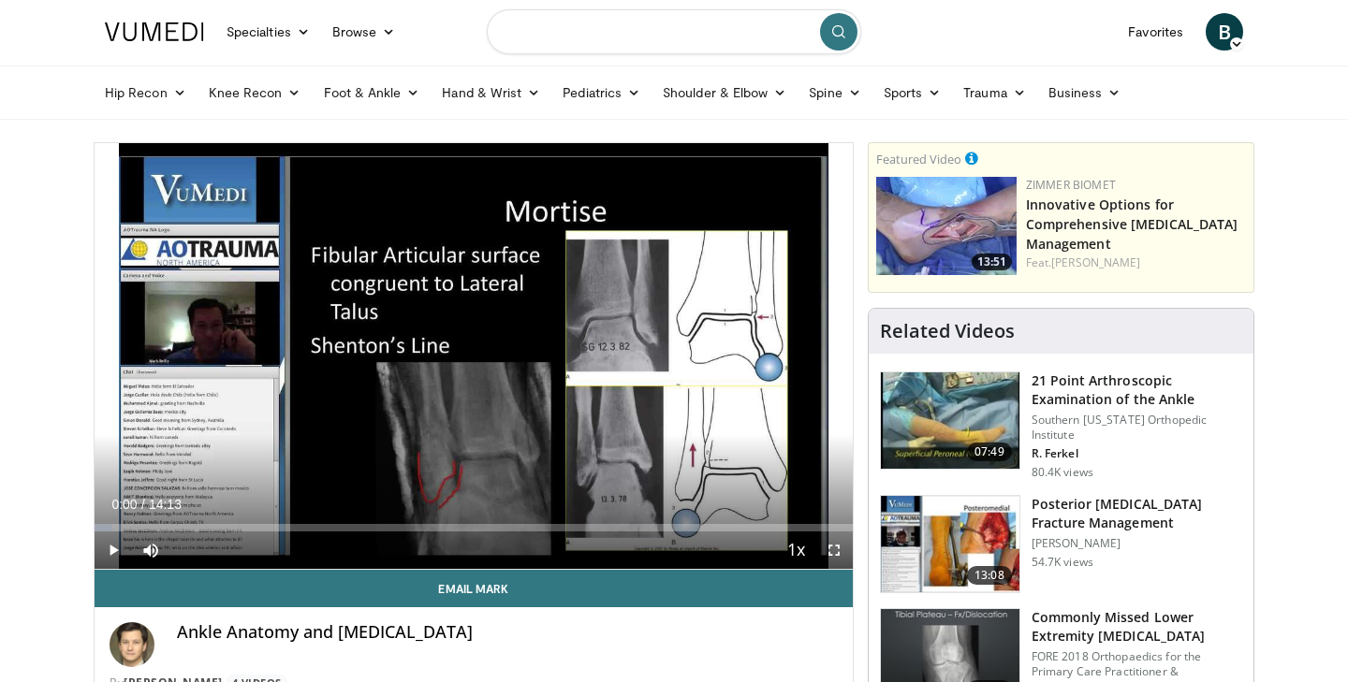
click at [618, 38] on input "Search topics, interventions" at bounding box center [674, 31] width 374 height 45
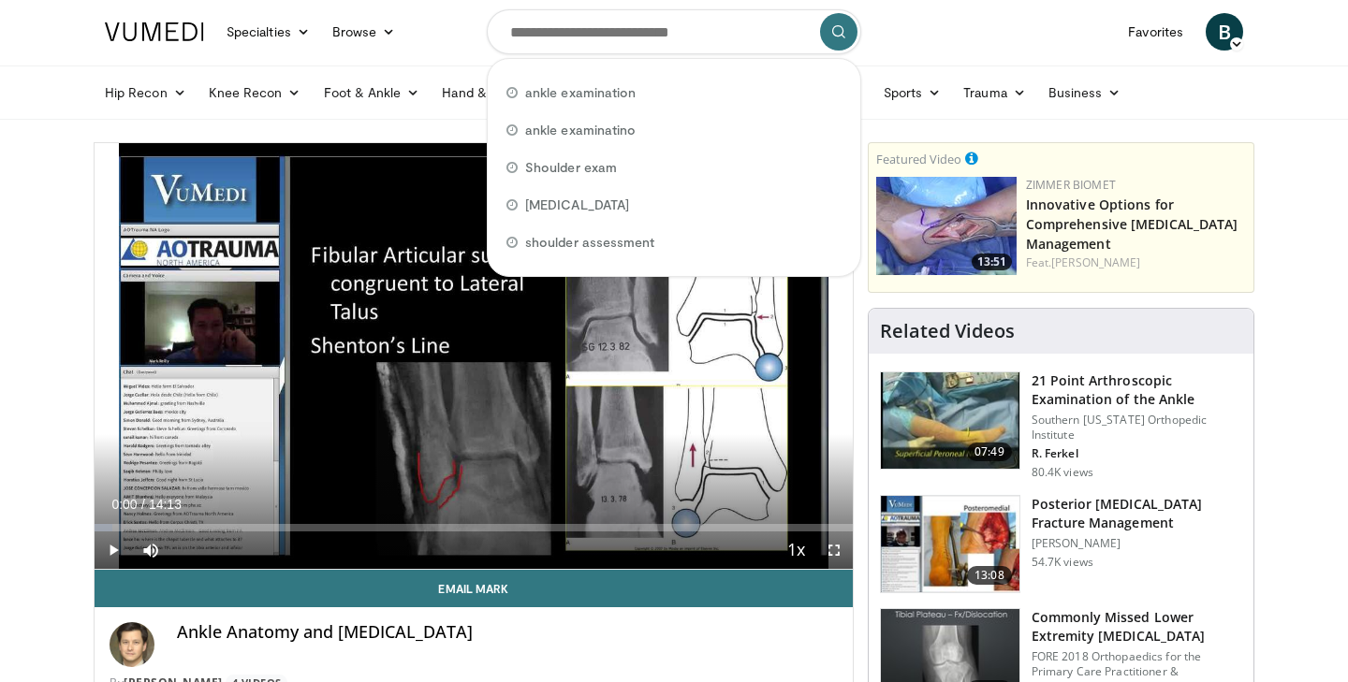
click at [961, 51] on nav "Specialties Adult & Family Medicine Allergy, Asthma, Immunology Anesthesiology …" at bounding box center [674, 31] width 1161 height 67
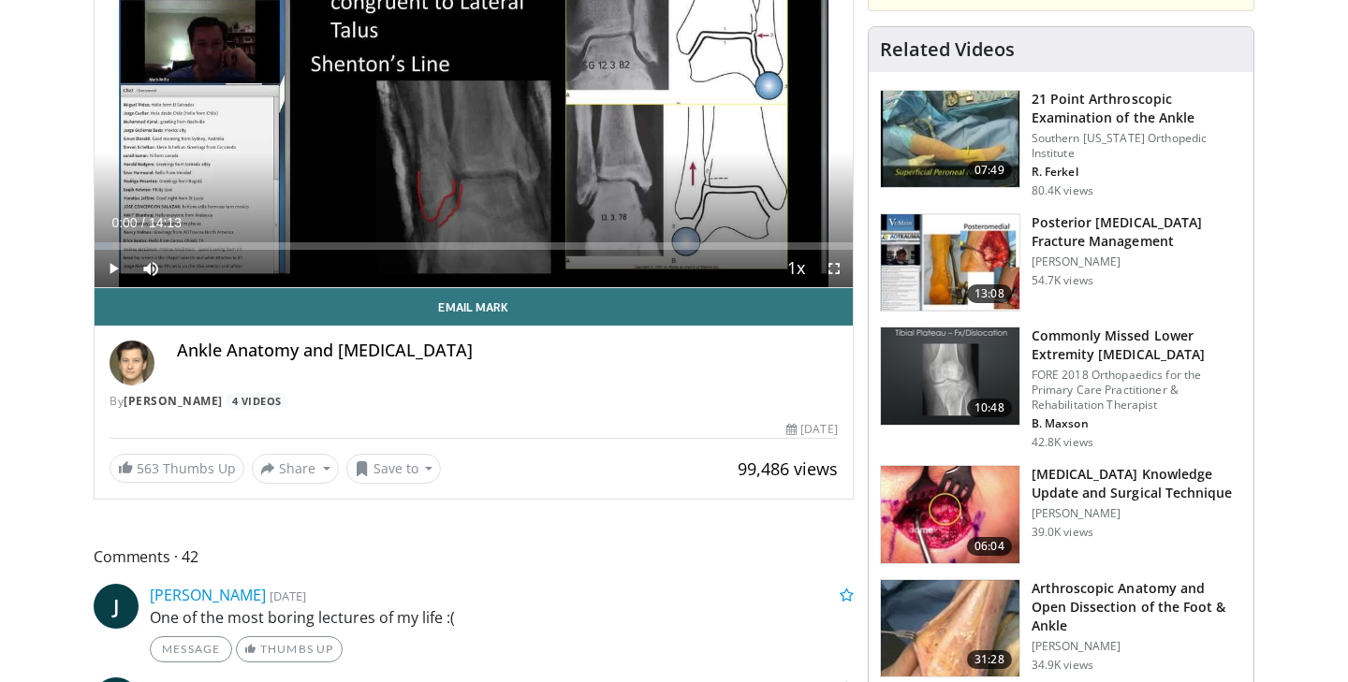
scroll to position [0, 0]
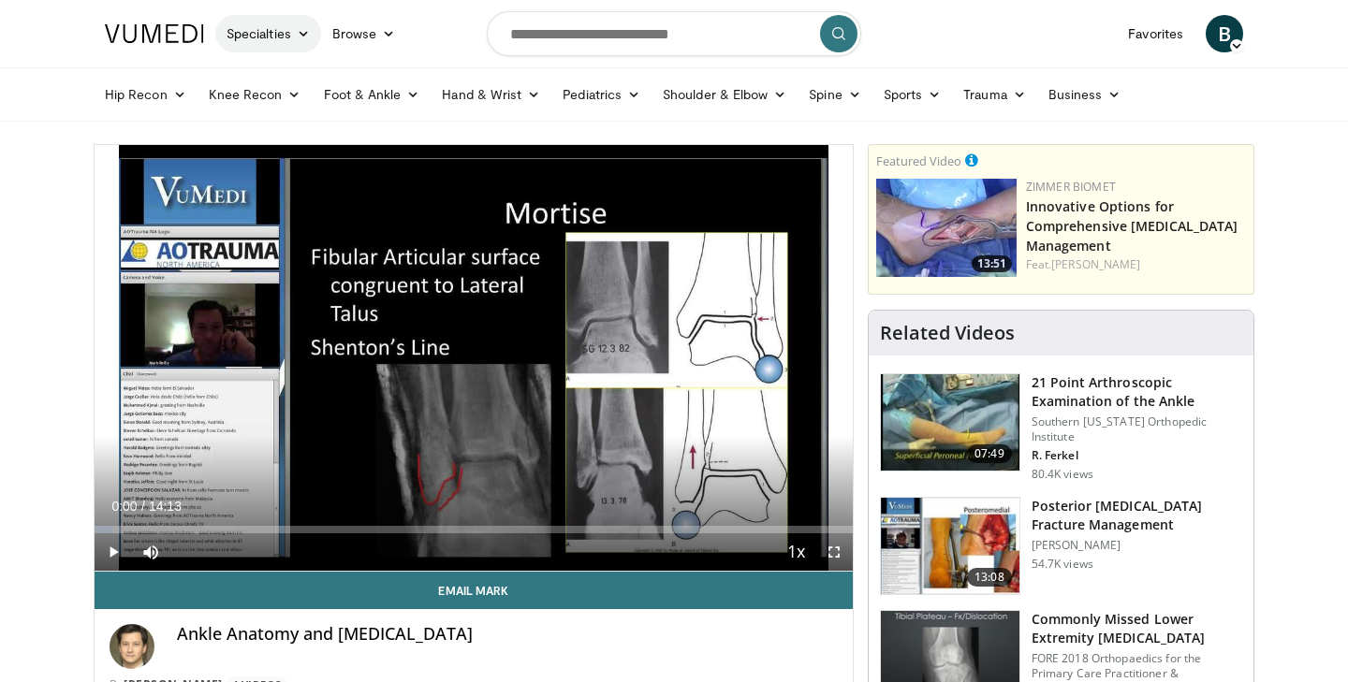
click at [306, 37] on icon at bounding box center [303, 33] width 13 height 13
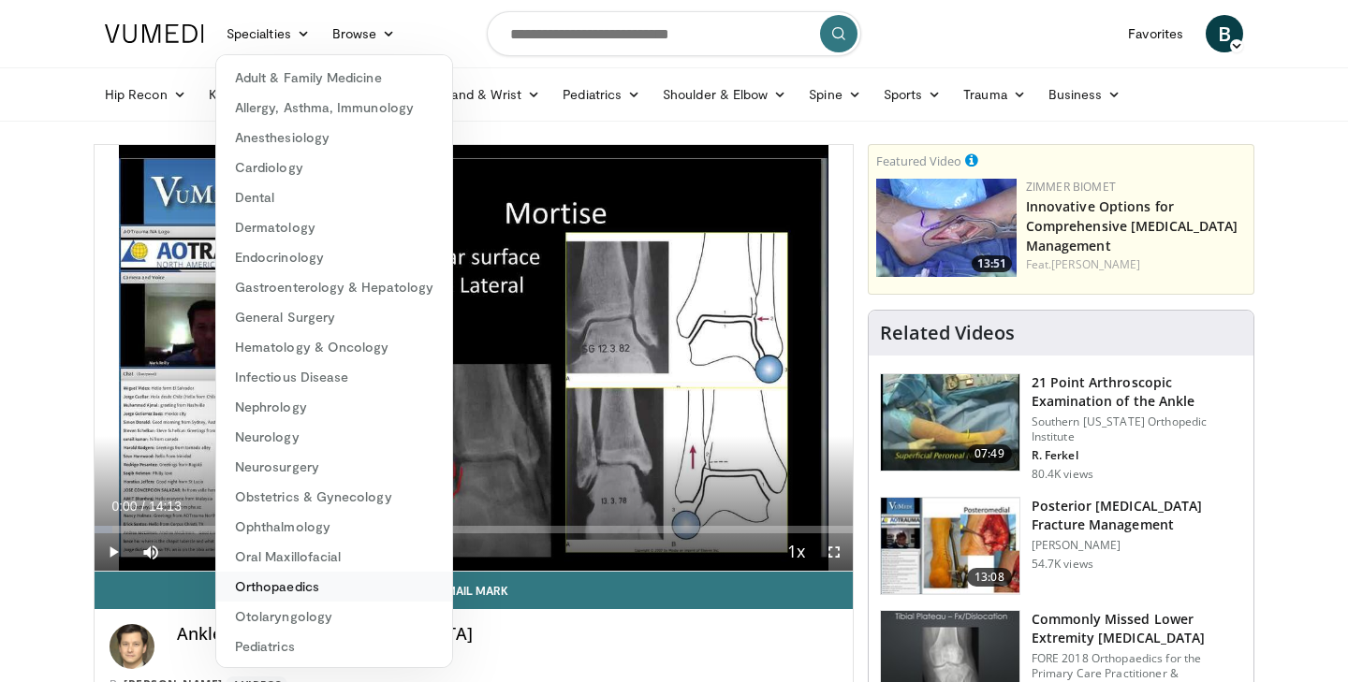
click at [282, 583] on link "Orthopaedics" at bounding box center [334, 587] width 236 height 30
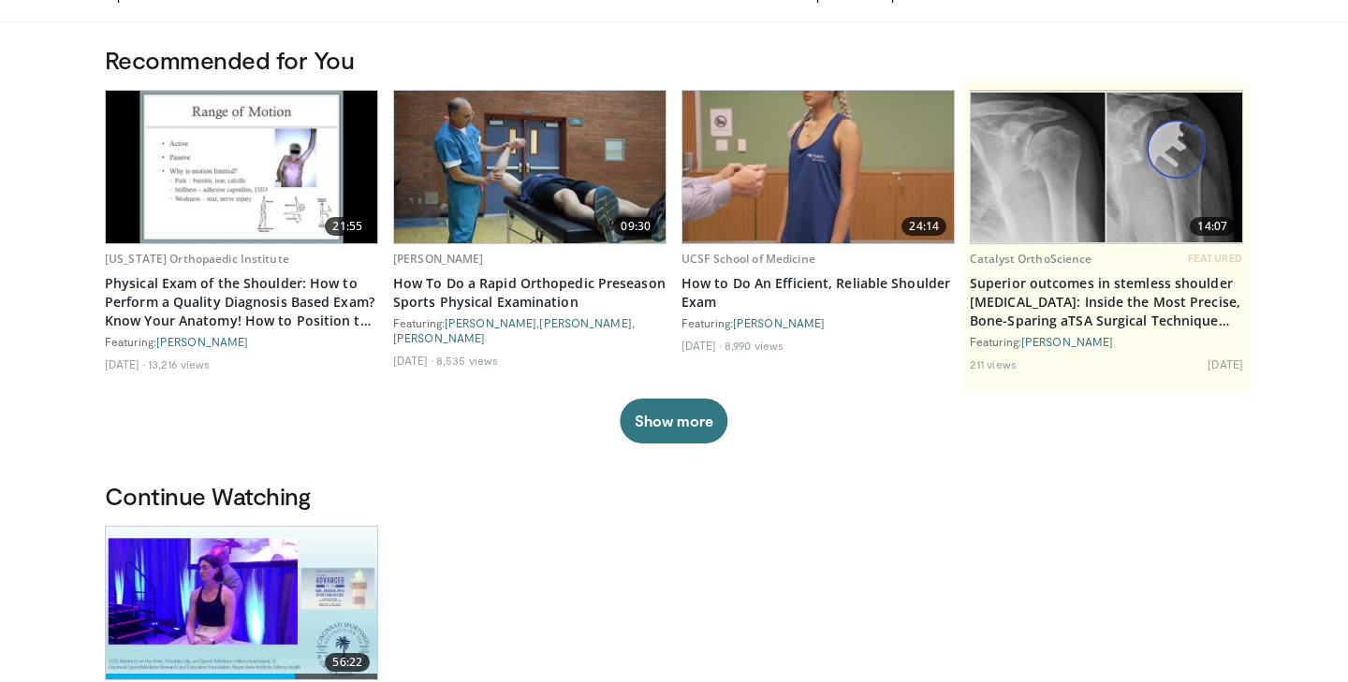
scroll to position [106, 0]
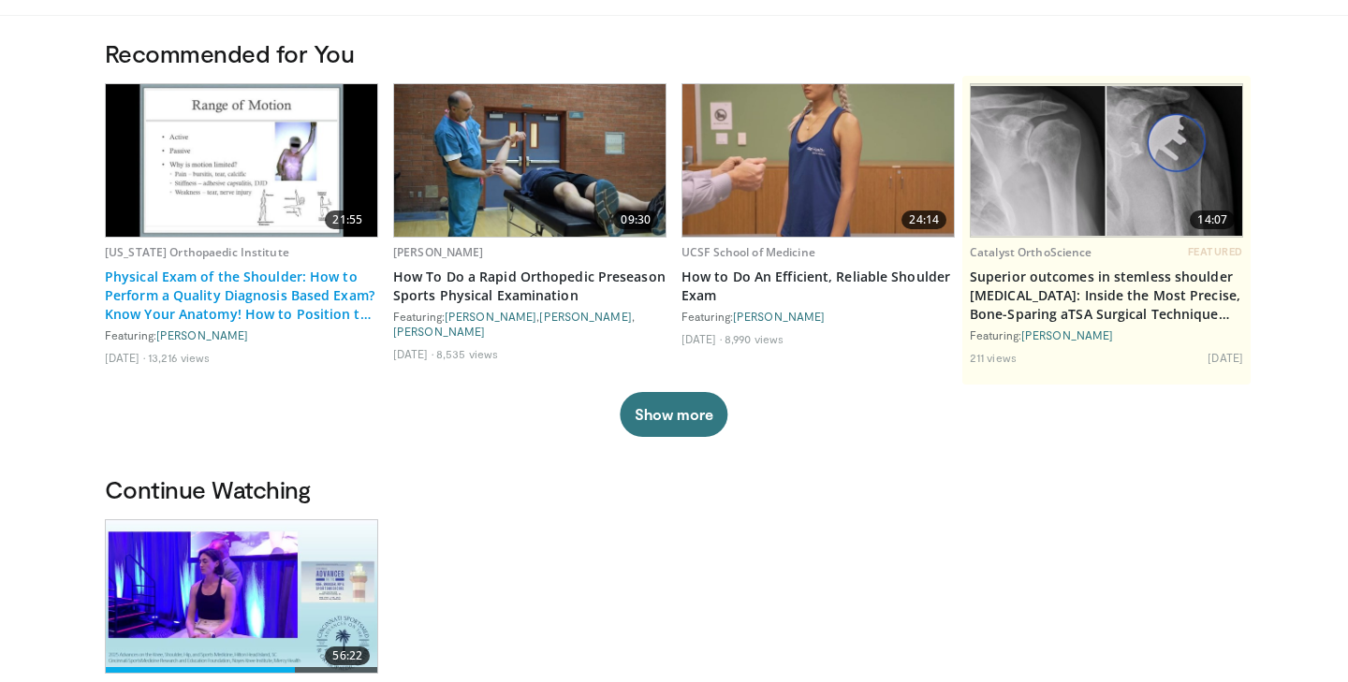
click at [256, 295] on link "Physical Exam of the Shoulder: How to Perform a Quality Diagnosis Based Exam? K…" at bounding box center [241, 296] width 273 height 56
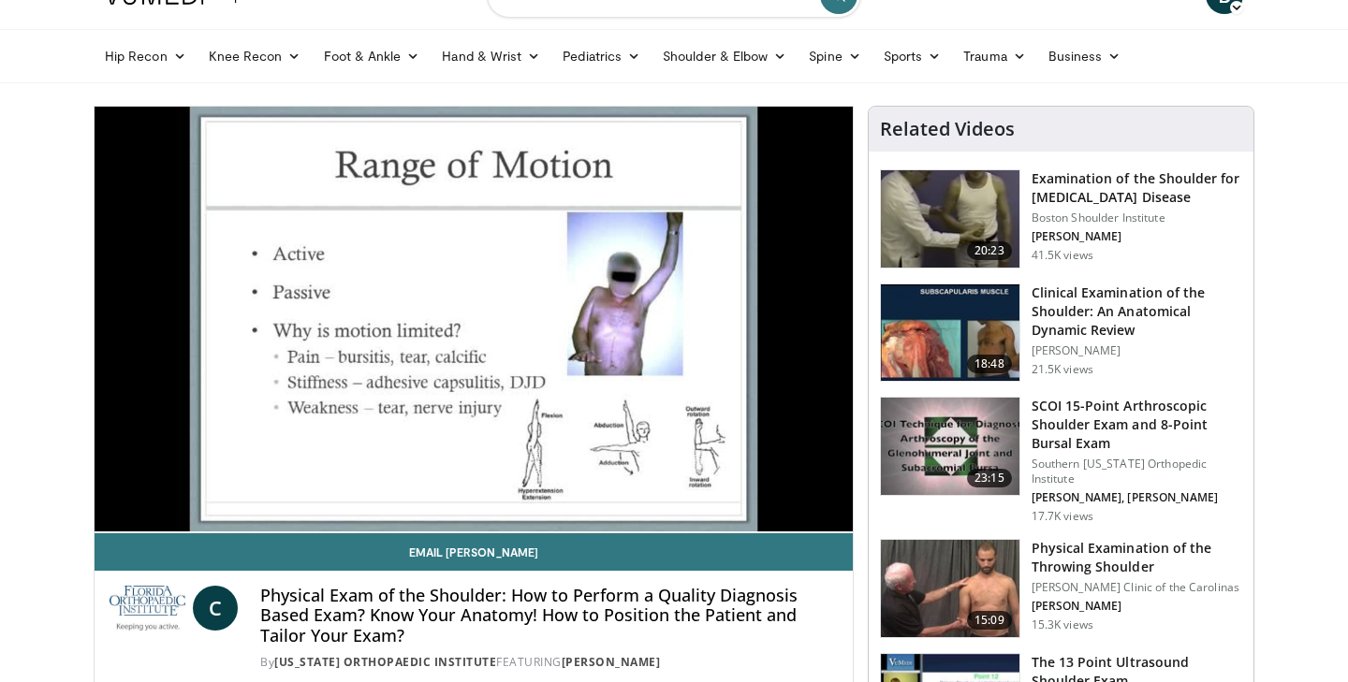
scroll to position [34, 0]
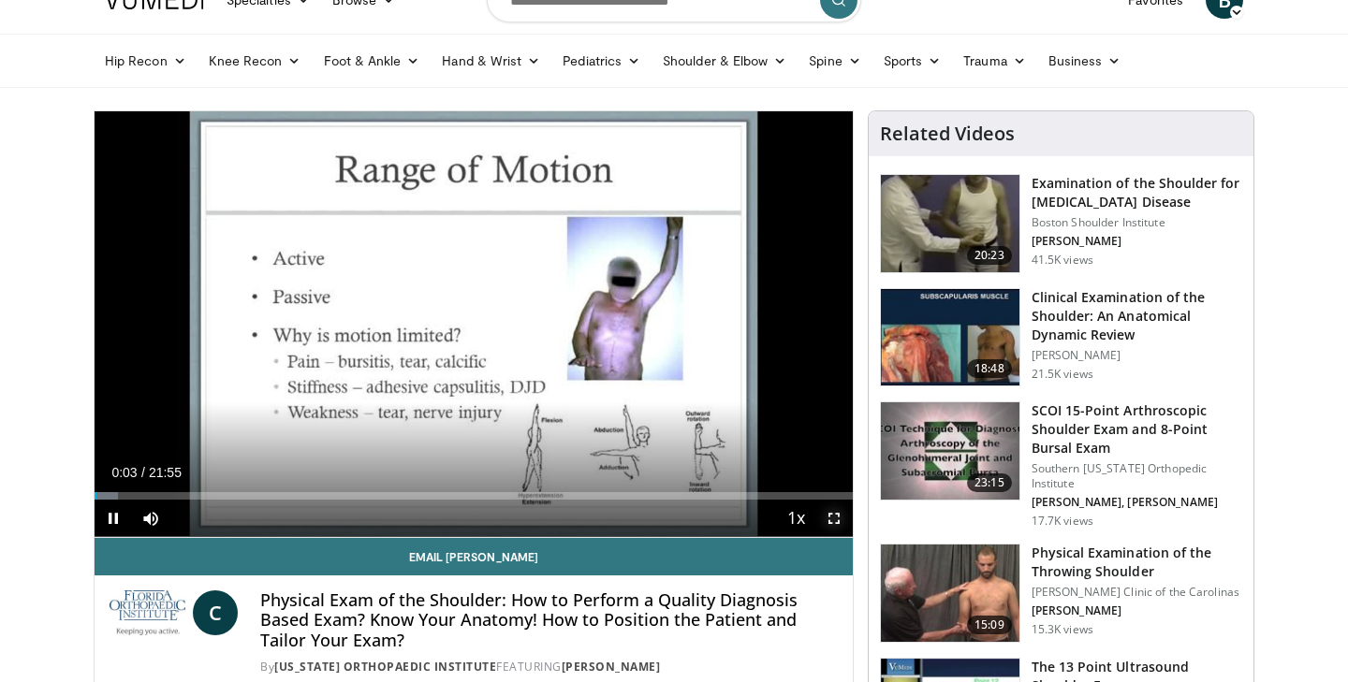
click at [835, 513] on span "Video Player" at bounding box center [833, 518] width 37 height 37
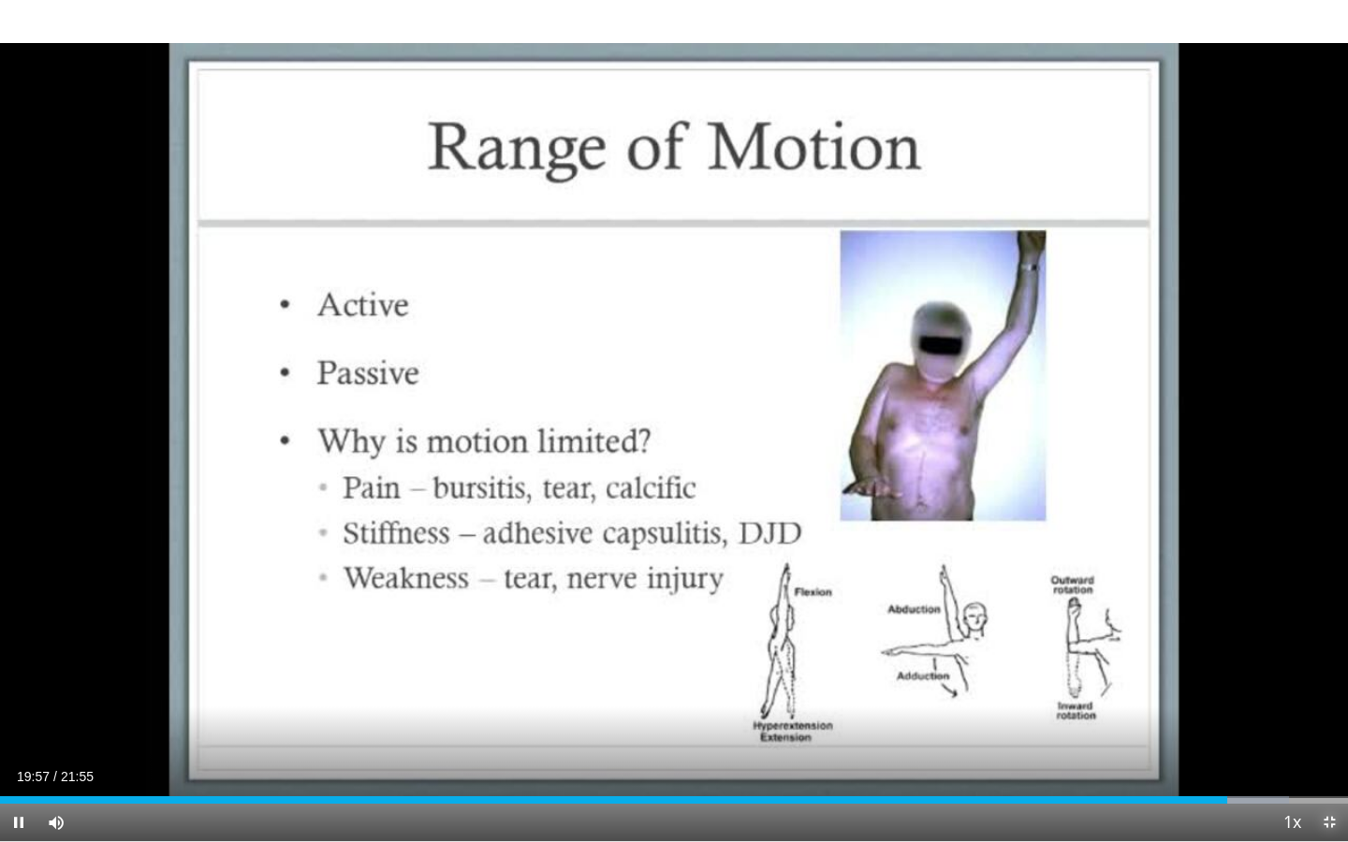
click at [1333, 681] on span "Video Player" at bounding box center [1328, 822] width 37 height 37
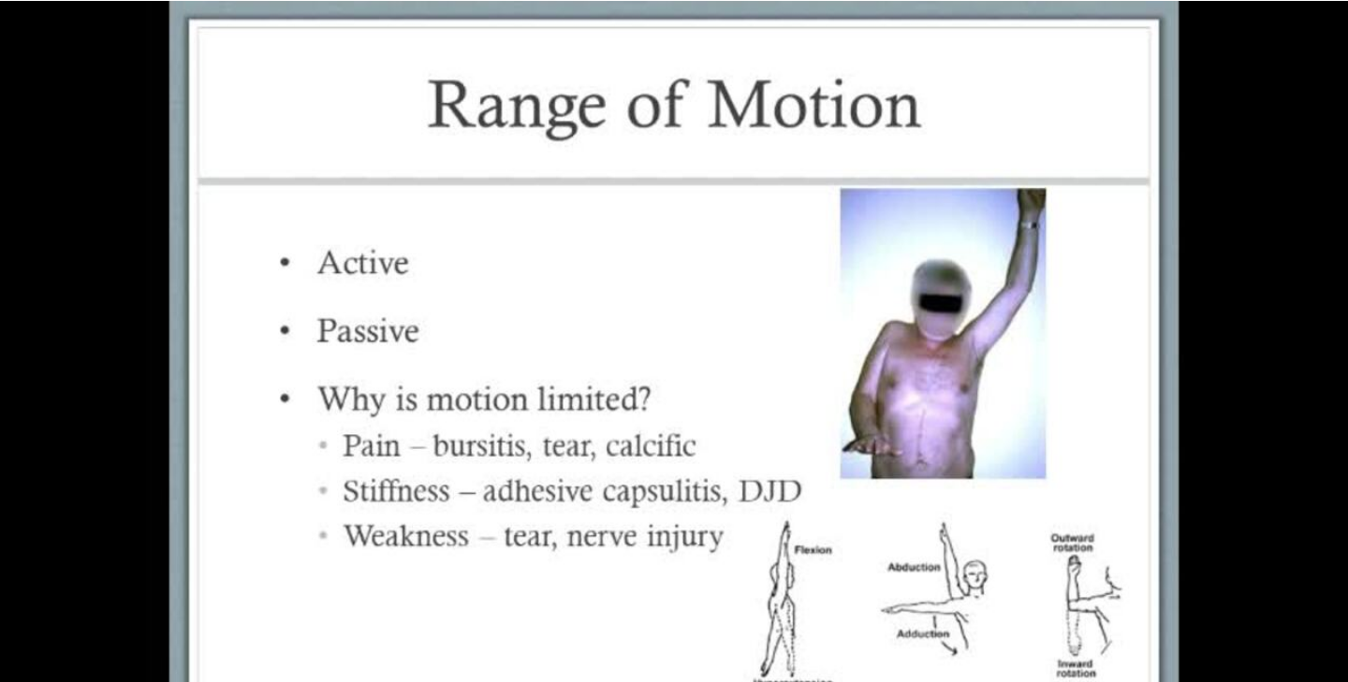
scroll to position [29, 0]
